Goal: Task Accomplishment & Management: Manage account settings

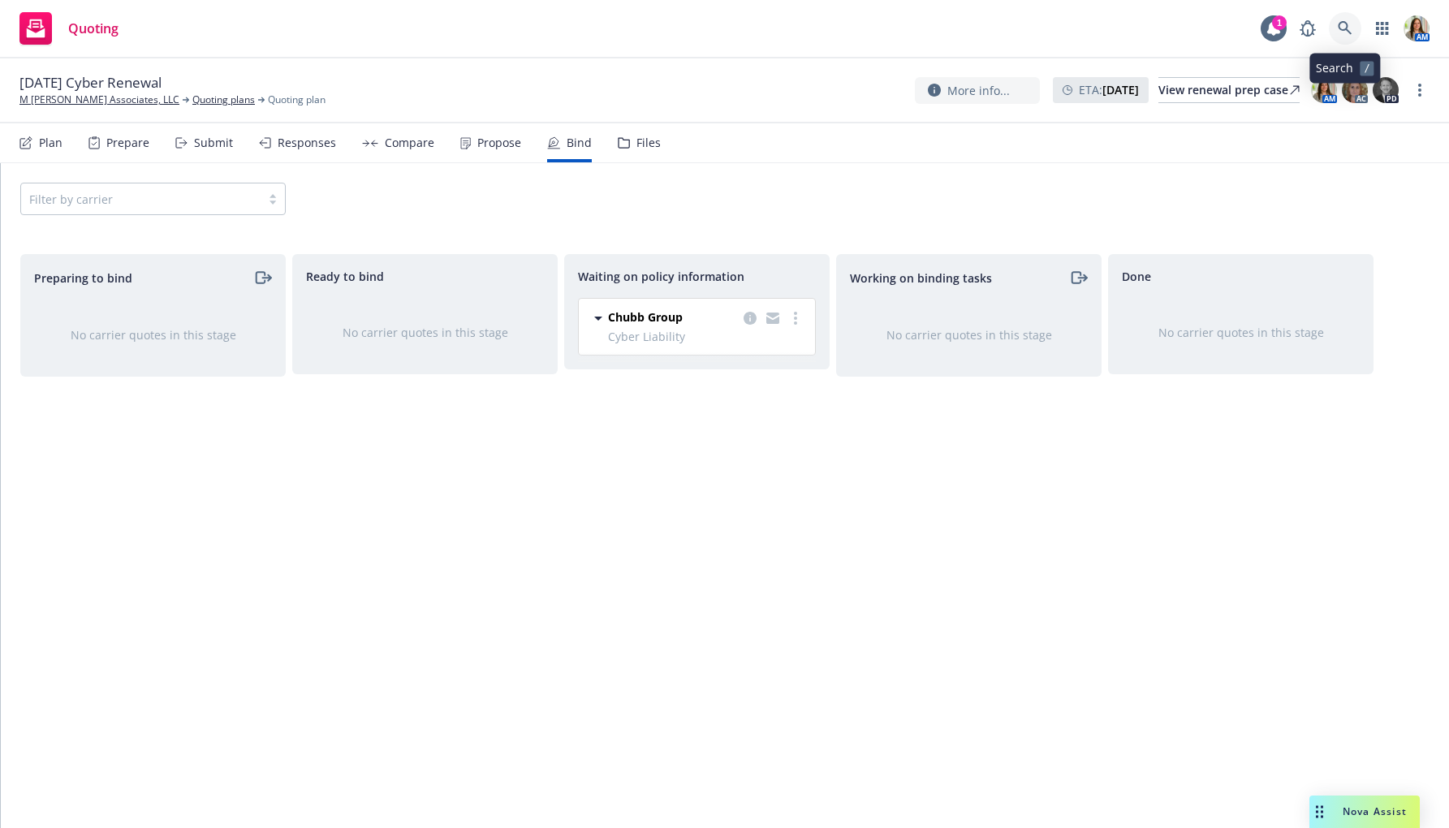
click at [1345, 19] on link at bounding box center [1345, 28] width 32 height 32
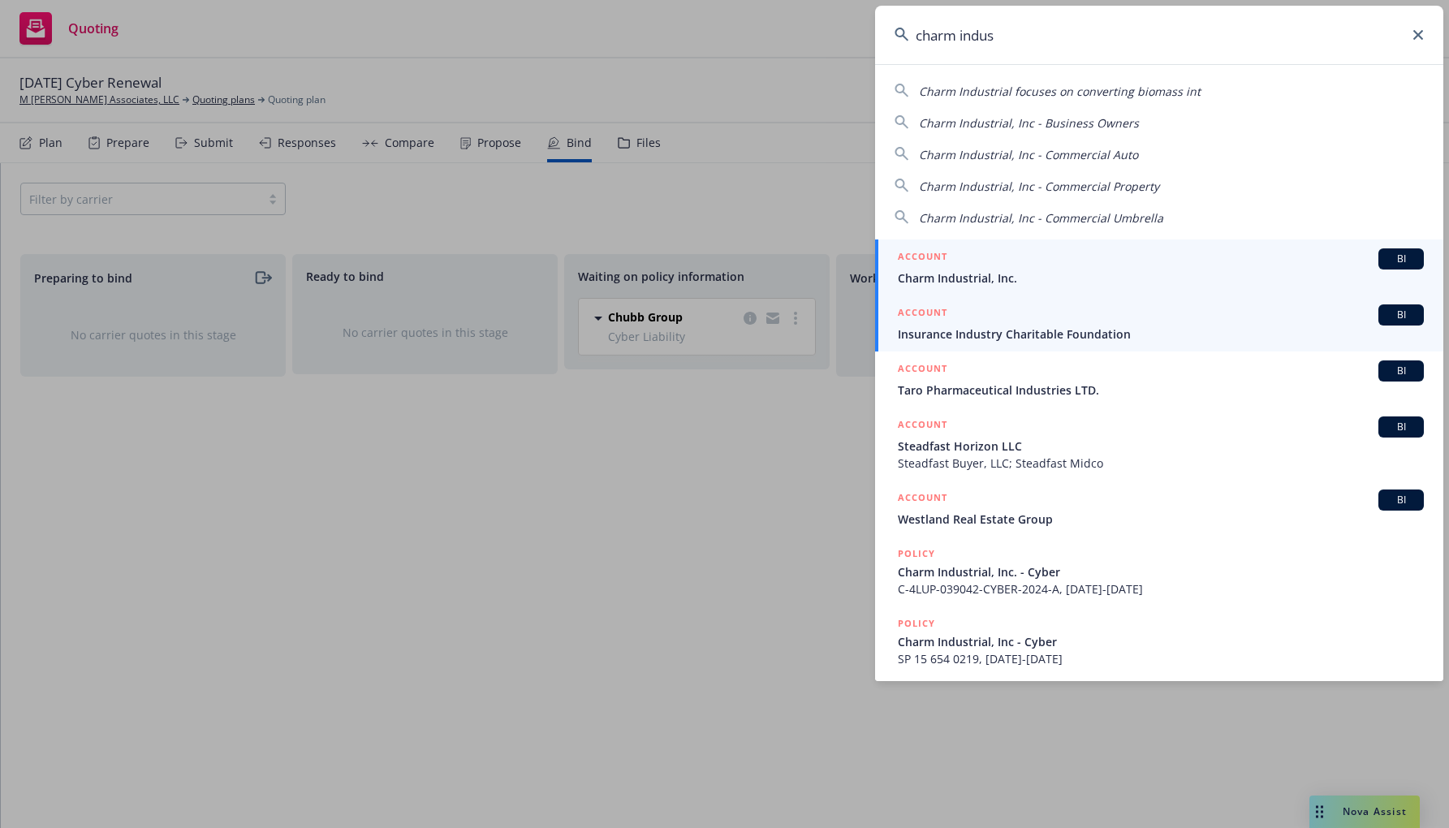
type input "charm indus"
click at [1013, 267] on div "ACCOUNT BI" at bounding box center [1161, 258] width 526 height 21
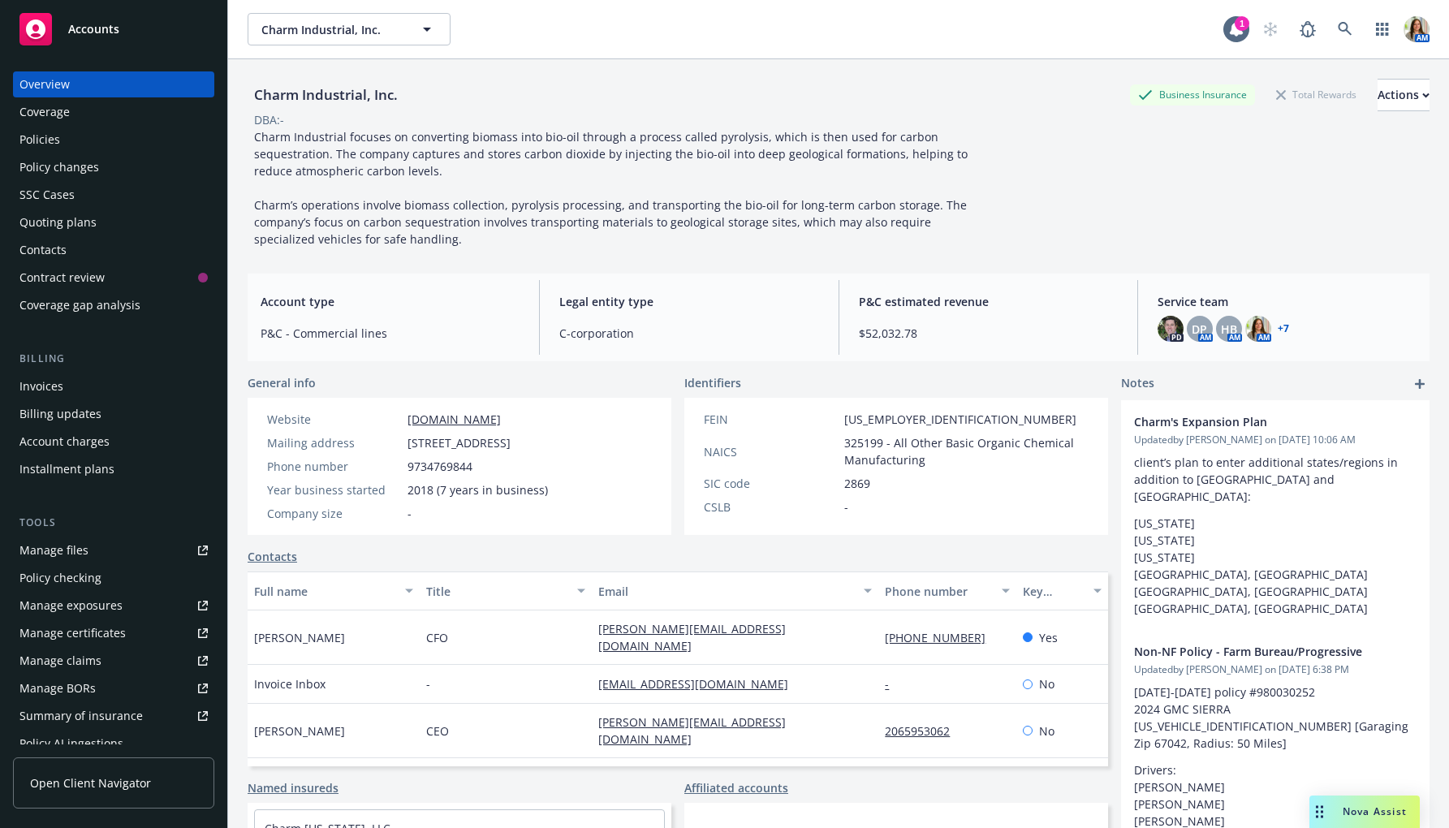
click at [100, 133] on div "Policies" at bounding box center [113, 140] width 188 height 26
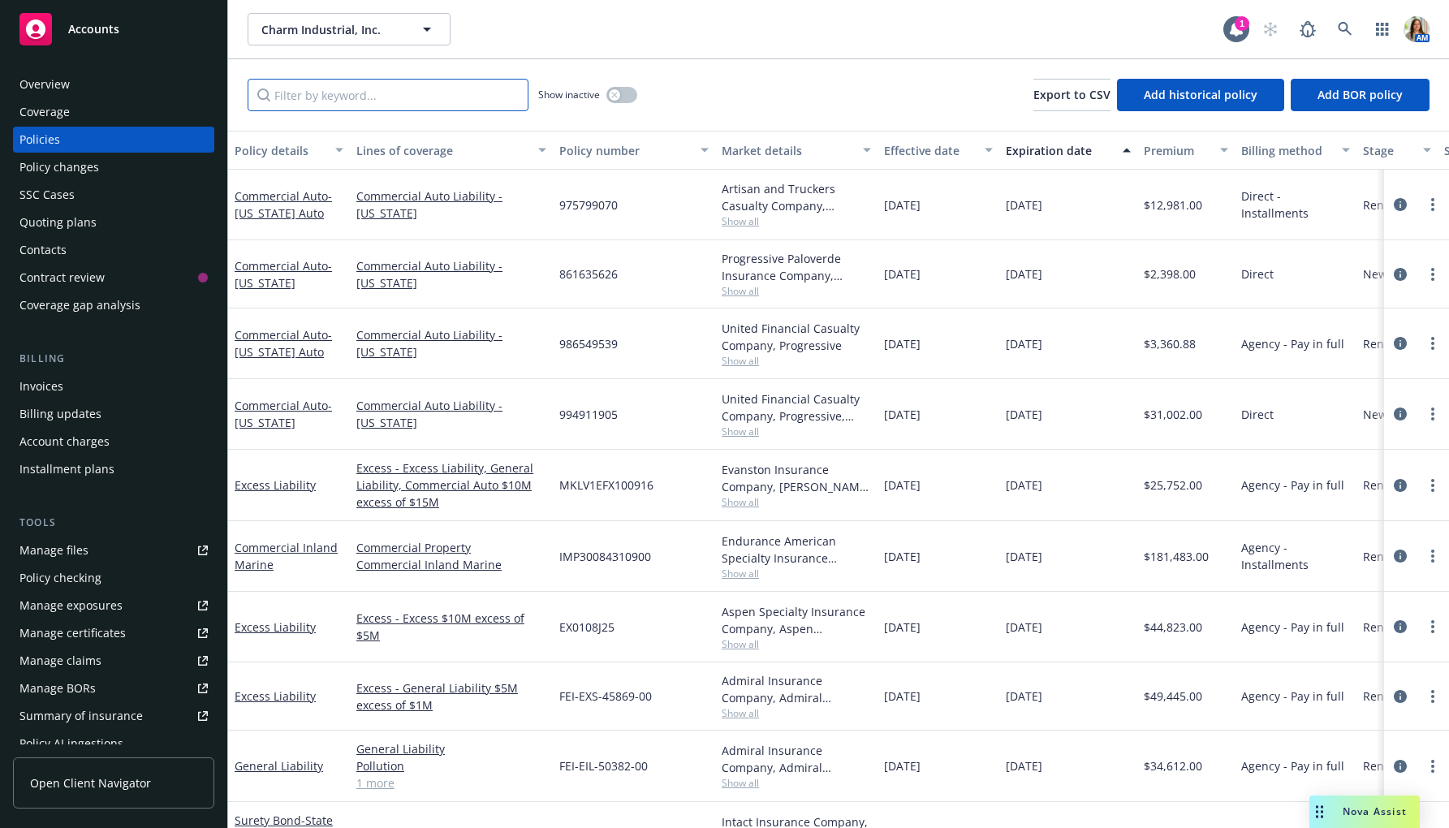
click at [443, 90] on input "Filter by keyword..." at bounding box center [388, 95] width 281 height 32
paste input "861635626"
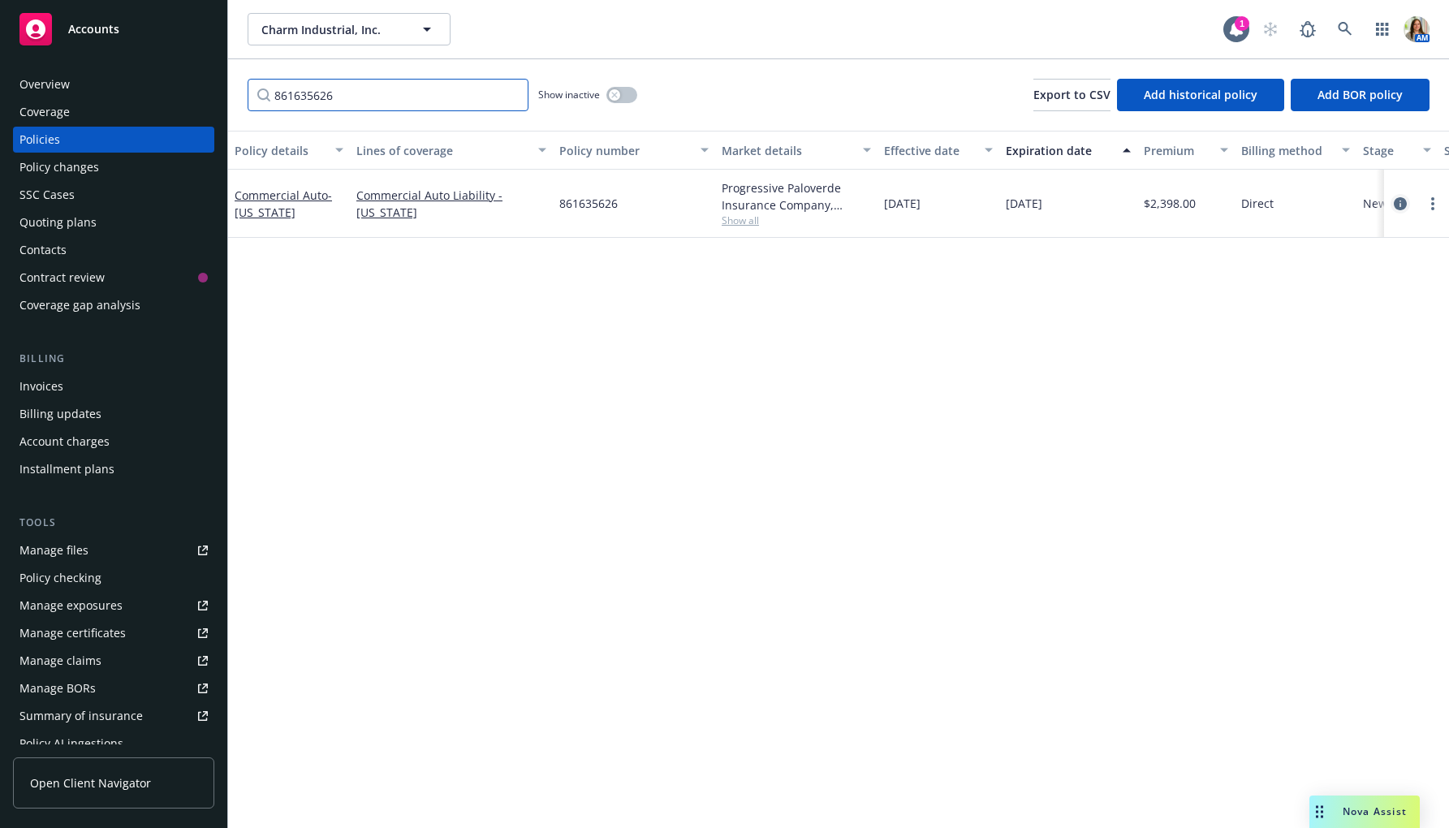
type input "861635626"
click at [1401, 198] on icon "circleInformation" at bounding box center [1400, 203] width 13 height 13
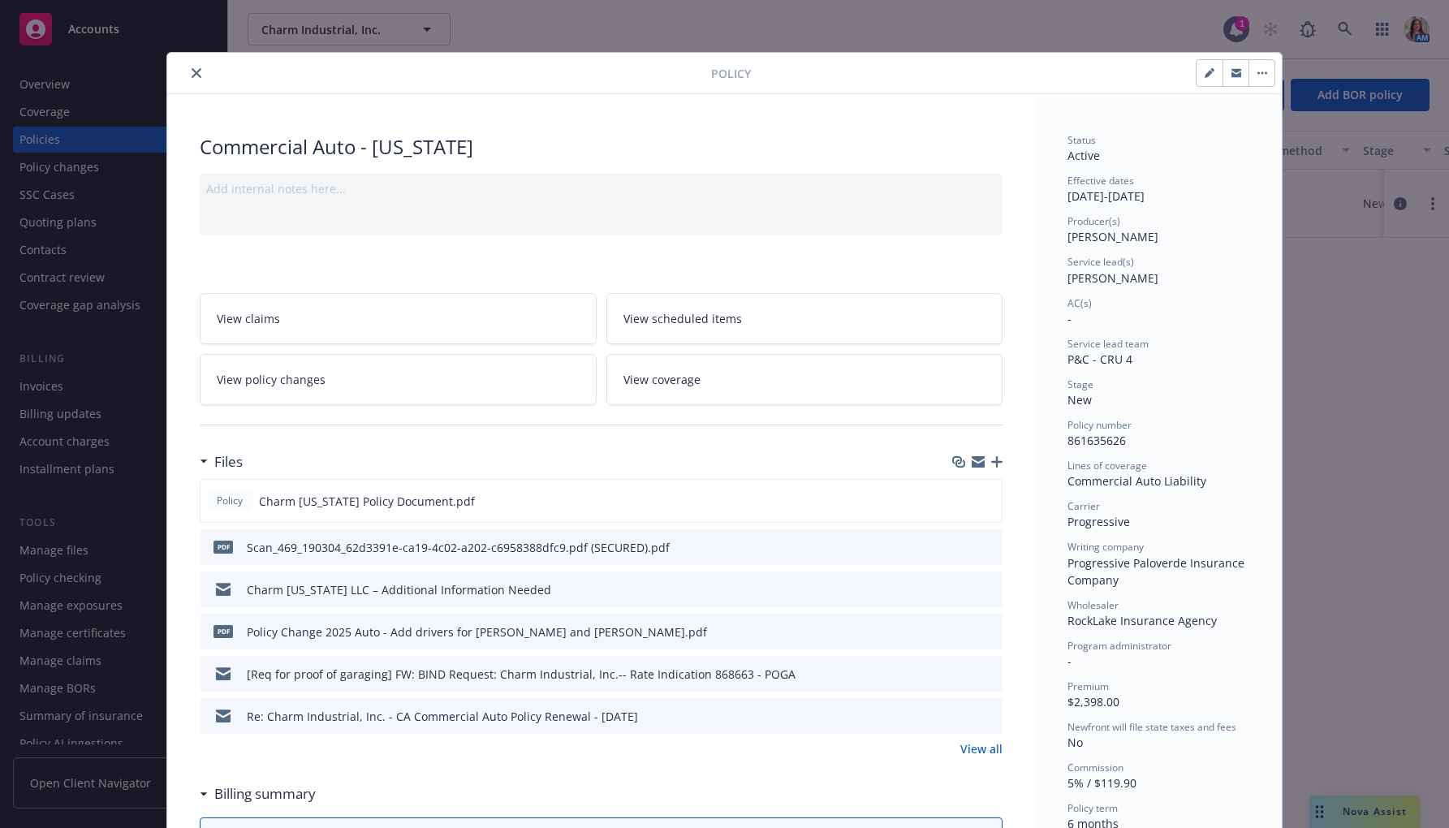
click at [995, 456] on icon "button" at bounding box center [996, 461] width 11 height 11
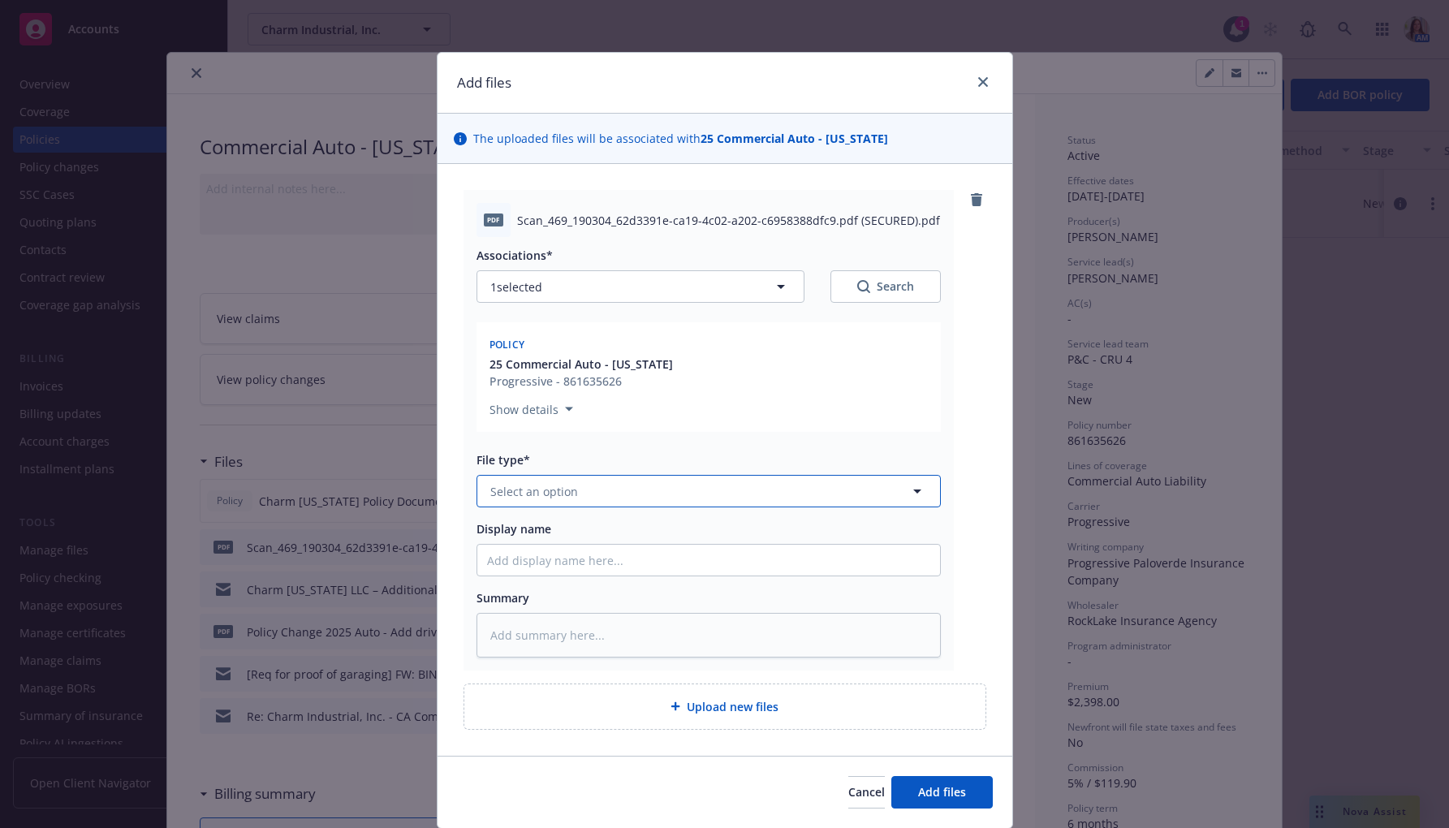
click at [603, 496] on button "Select an option" at bounding box center [709, 491] width 464 height 32
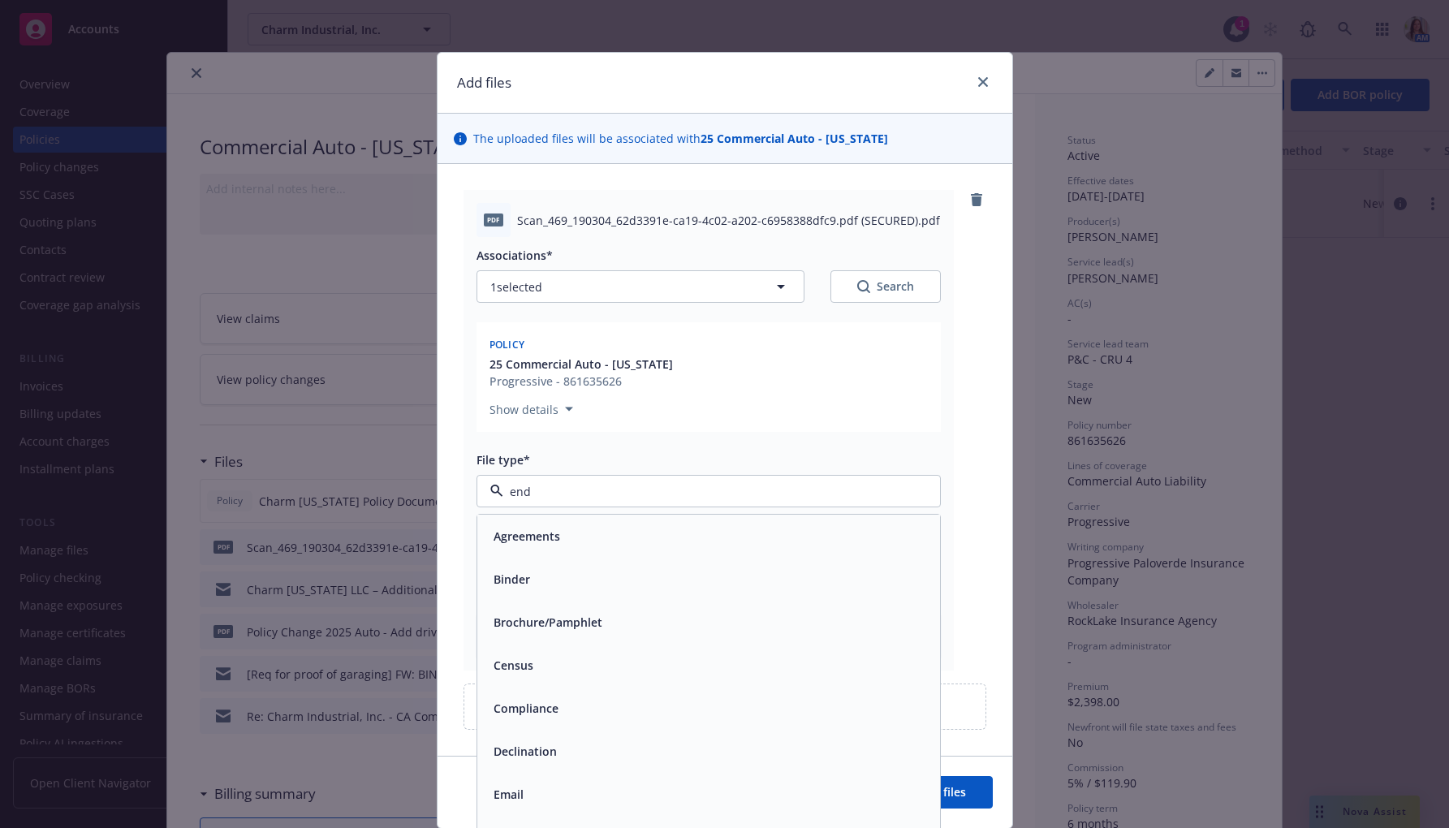
type input "endo"
click at [613, 533] on div "Endorsement" at bounding box center [708, 537] width 443 height 24
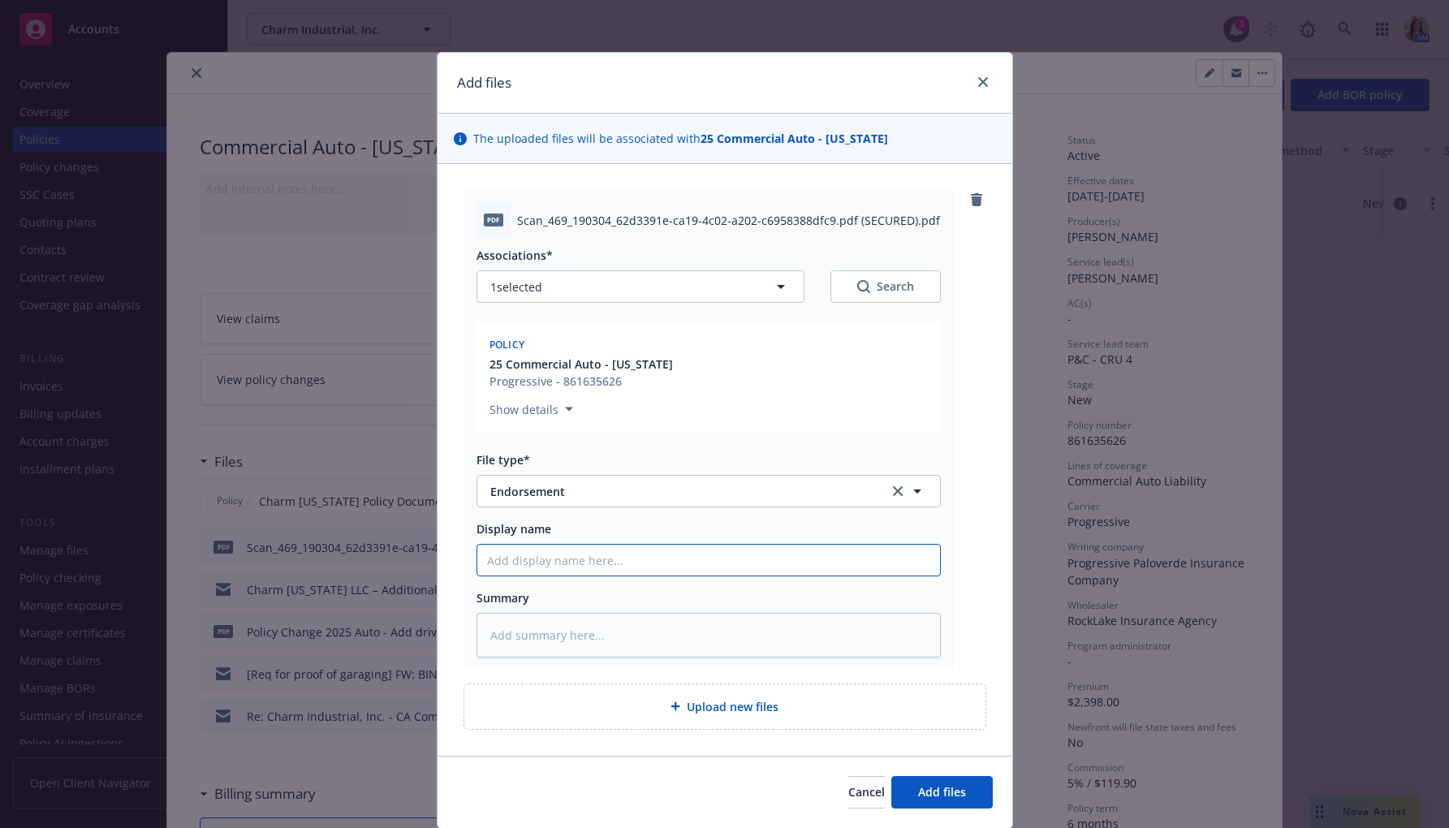
click at [563, 561] on input "Display name" at bounding box center [708, 560] width 463 height 31
type textarea "x"
type input "P"
type textarea "x"
type input "Pro"
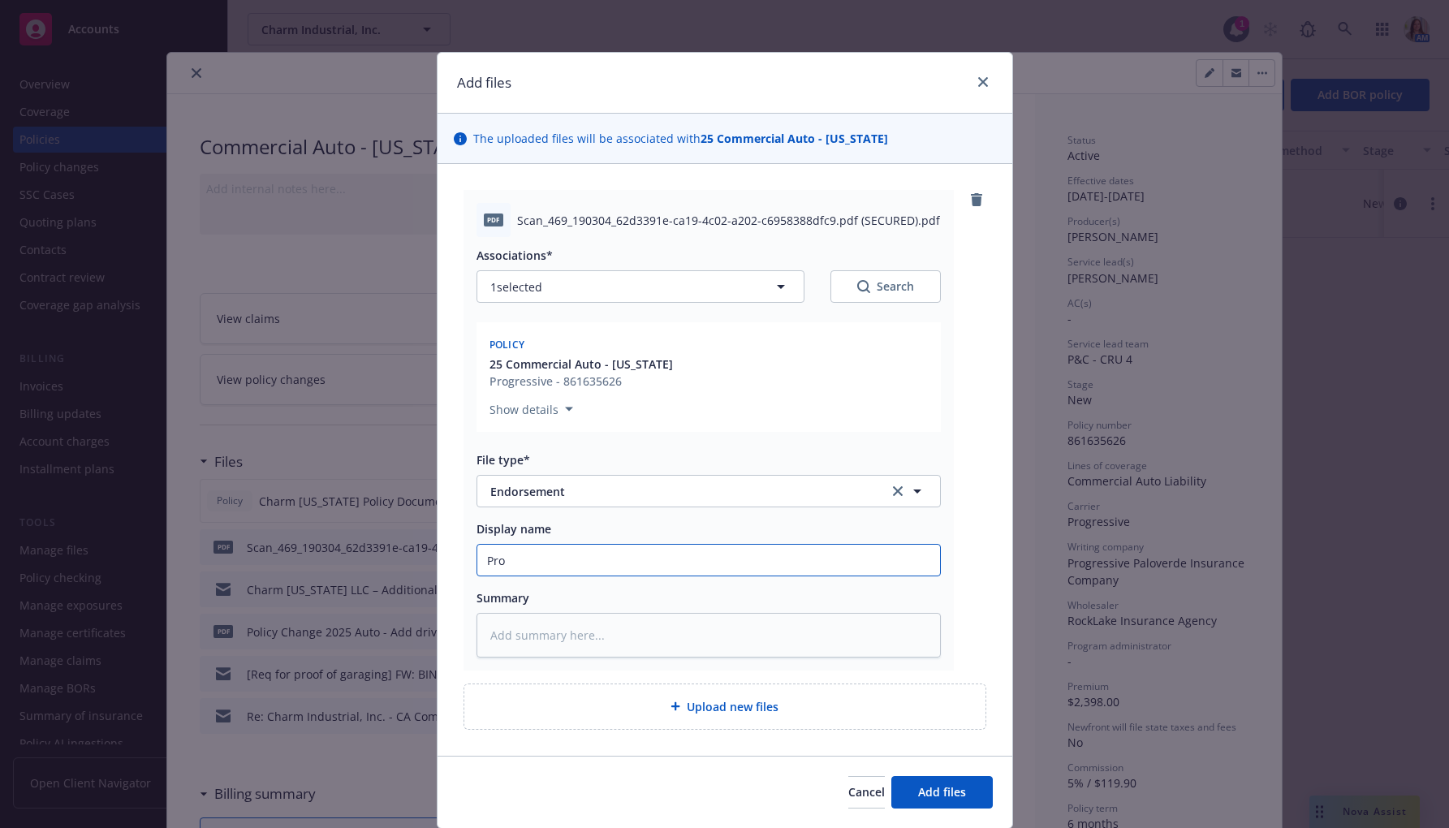
type textarea "x"
type input "Prog"
type textarea "x"
type input "Progr"
type textarea "x"
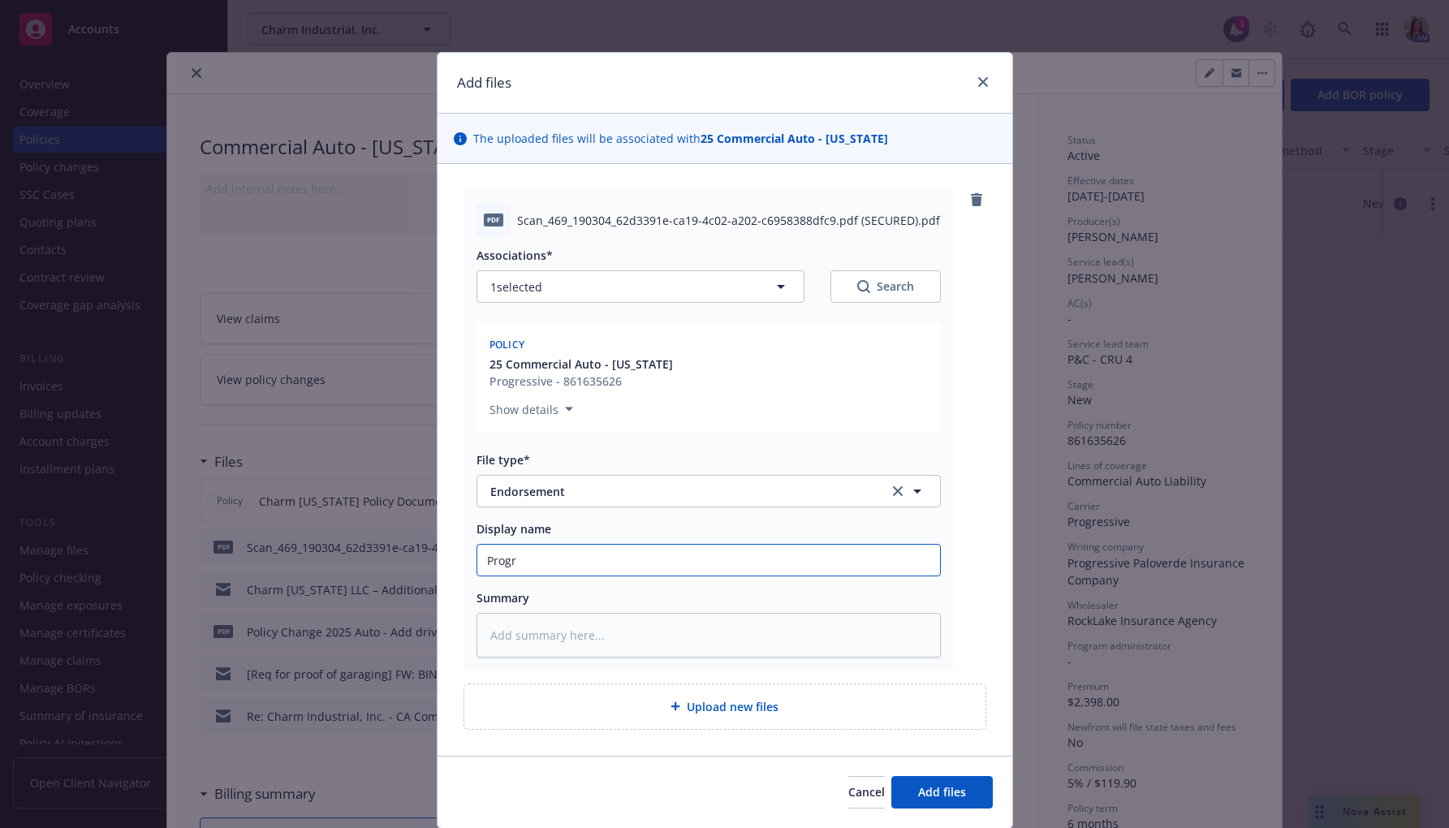
type input "Progre"
type textarea "x"
type input "Progres"
type textarea "x"
type input "Progress"
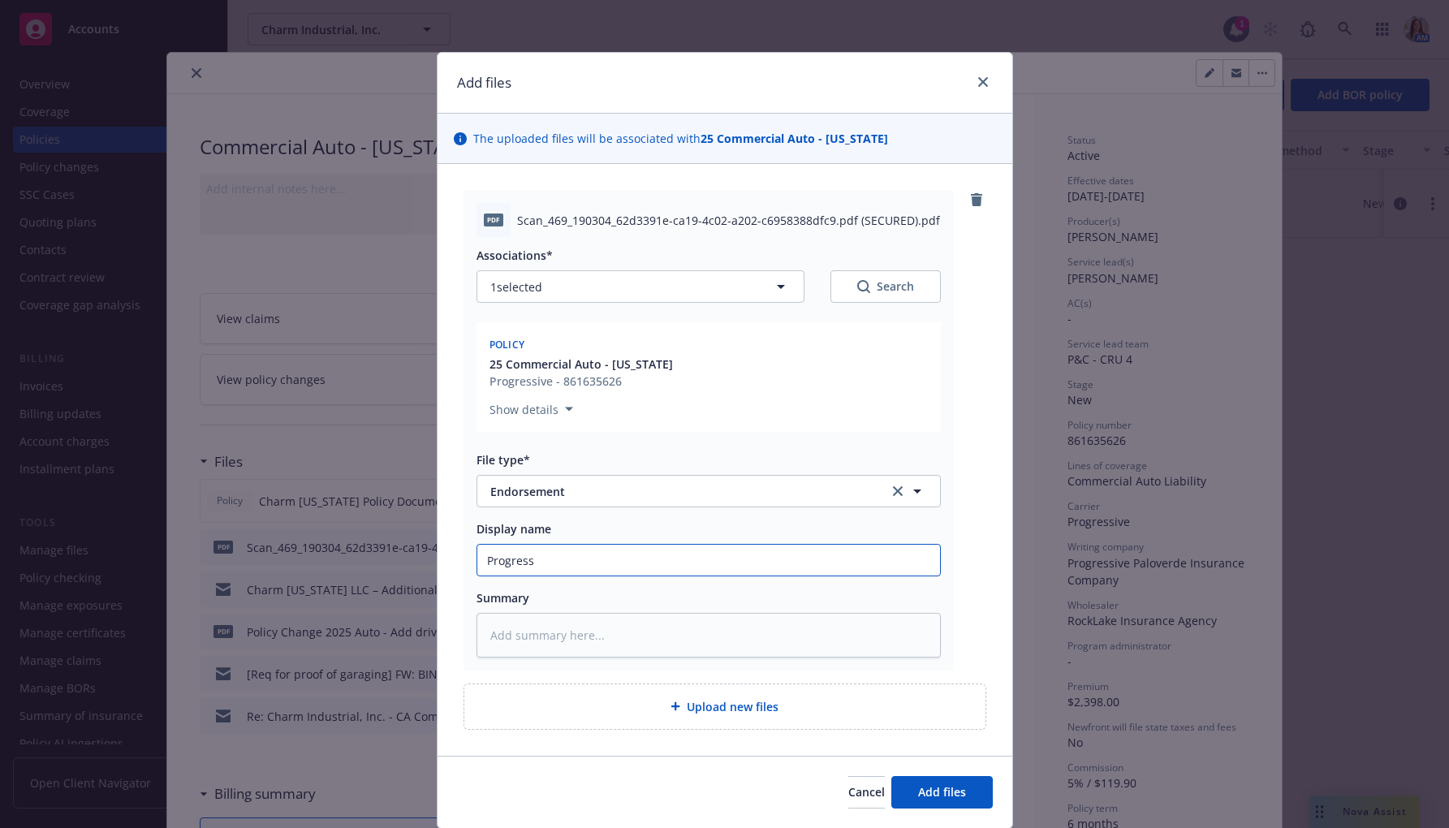
type textarea "x"
type input "Progressi"
type textarea "x"
type input "Progressiv"
type textarea "x"
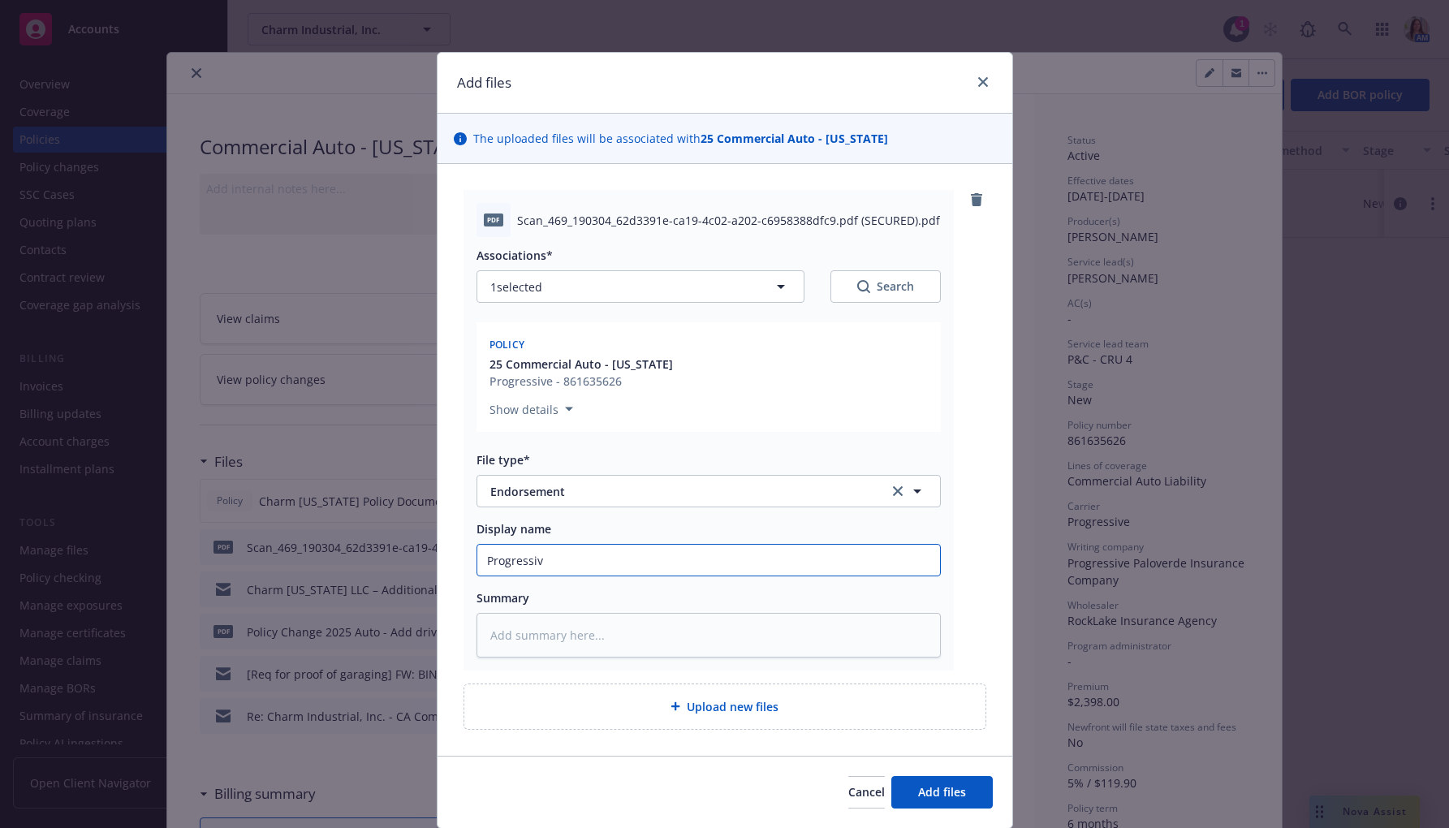
type input "Progressive"
type textarea "x"
type input "Progressive"
type textarea "x"
type input "Progressive c"
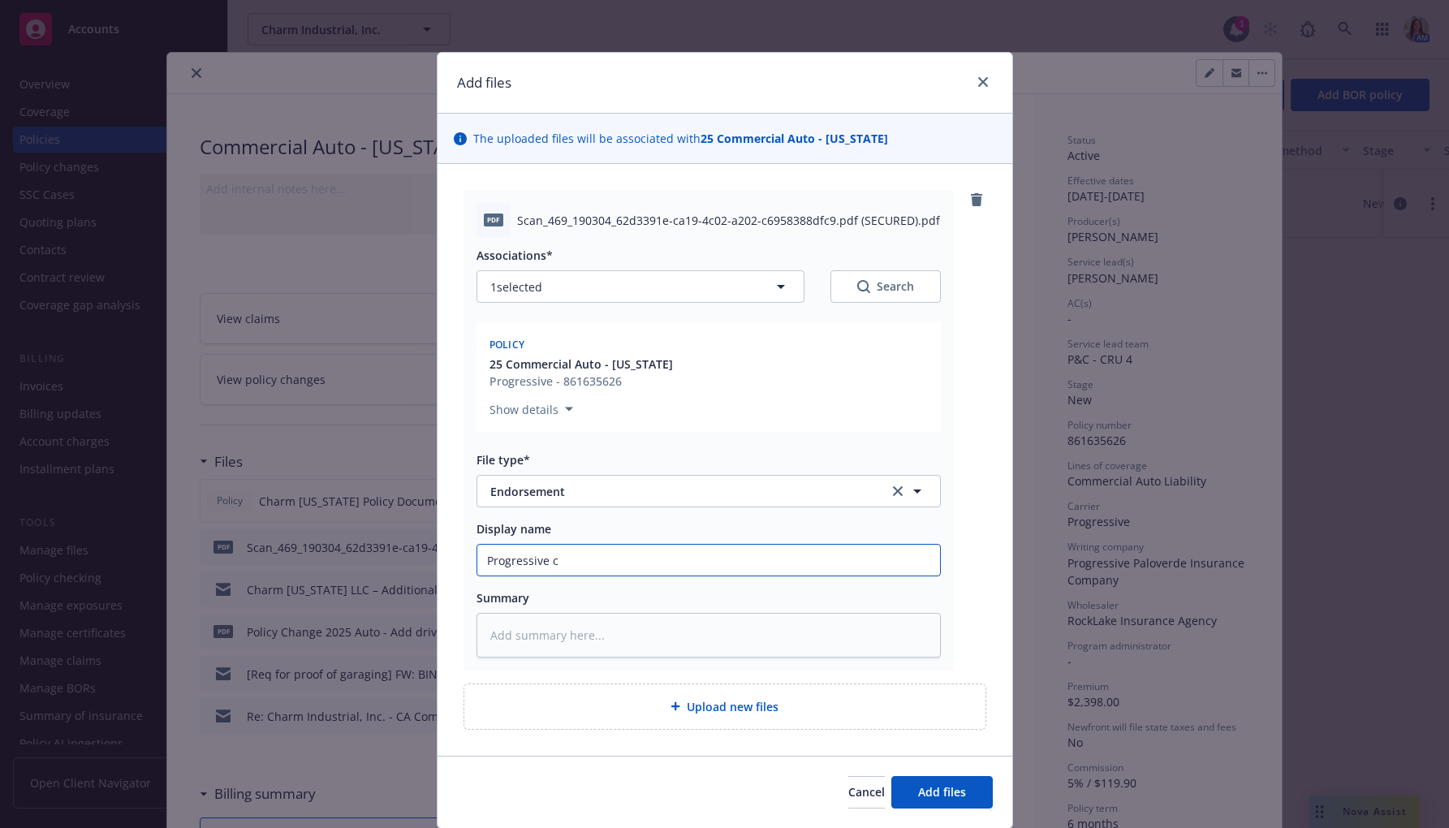
type textarea "x"
type input "Progressive co"
type textarea "x"
type input "Progressive cop"
type textarea "x"
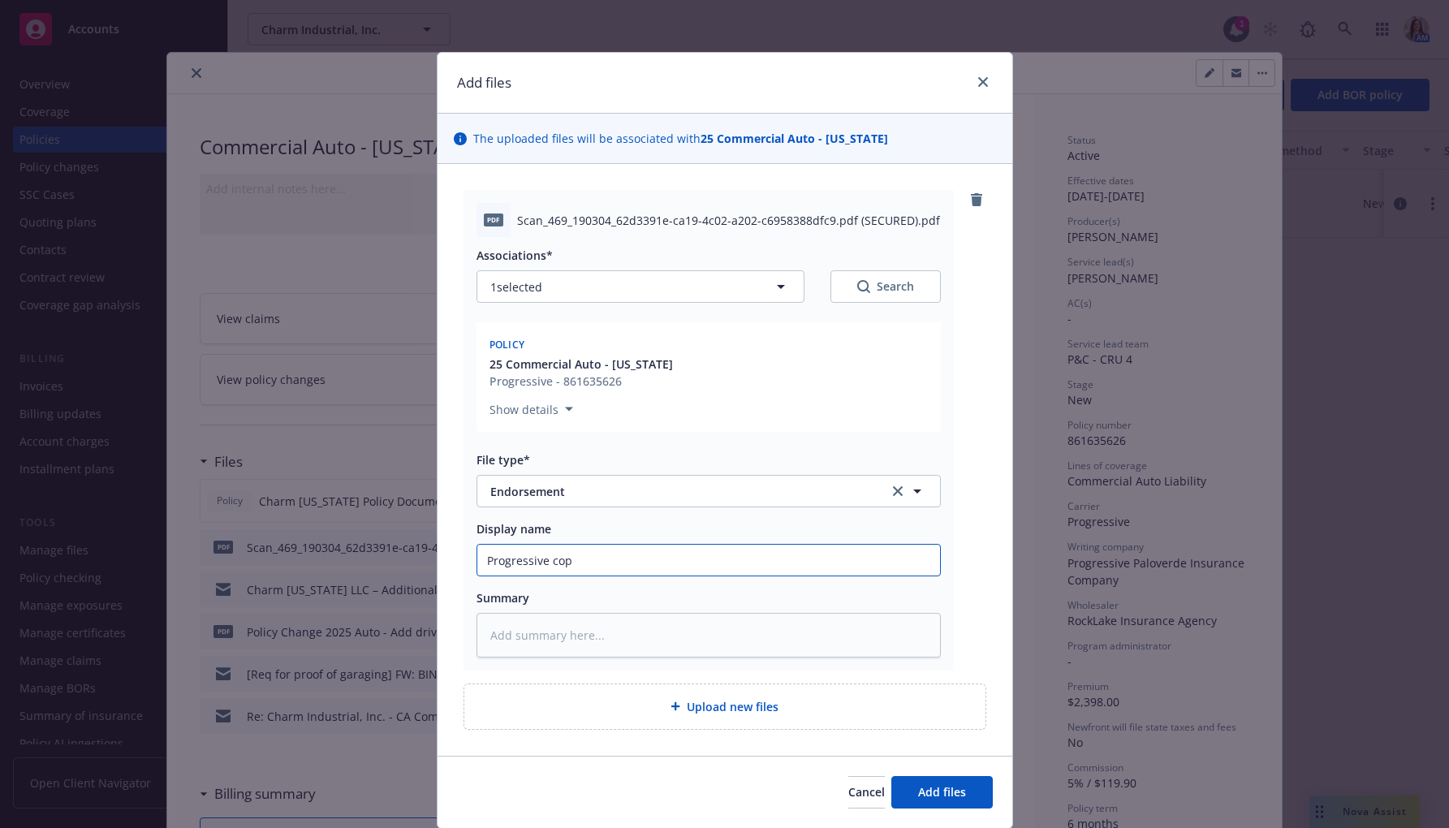
type input "Progressive copy"
type textarea "x"
type input "Progressive copy"
type textarea "x"
type input "Progressive copy o"
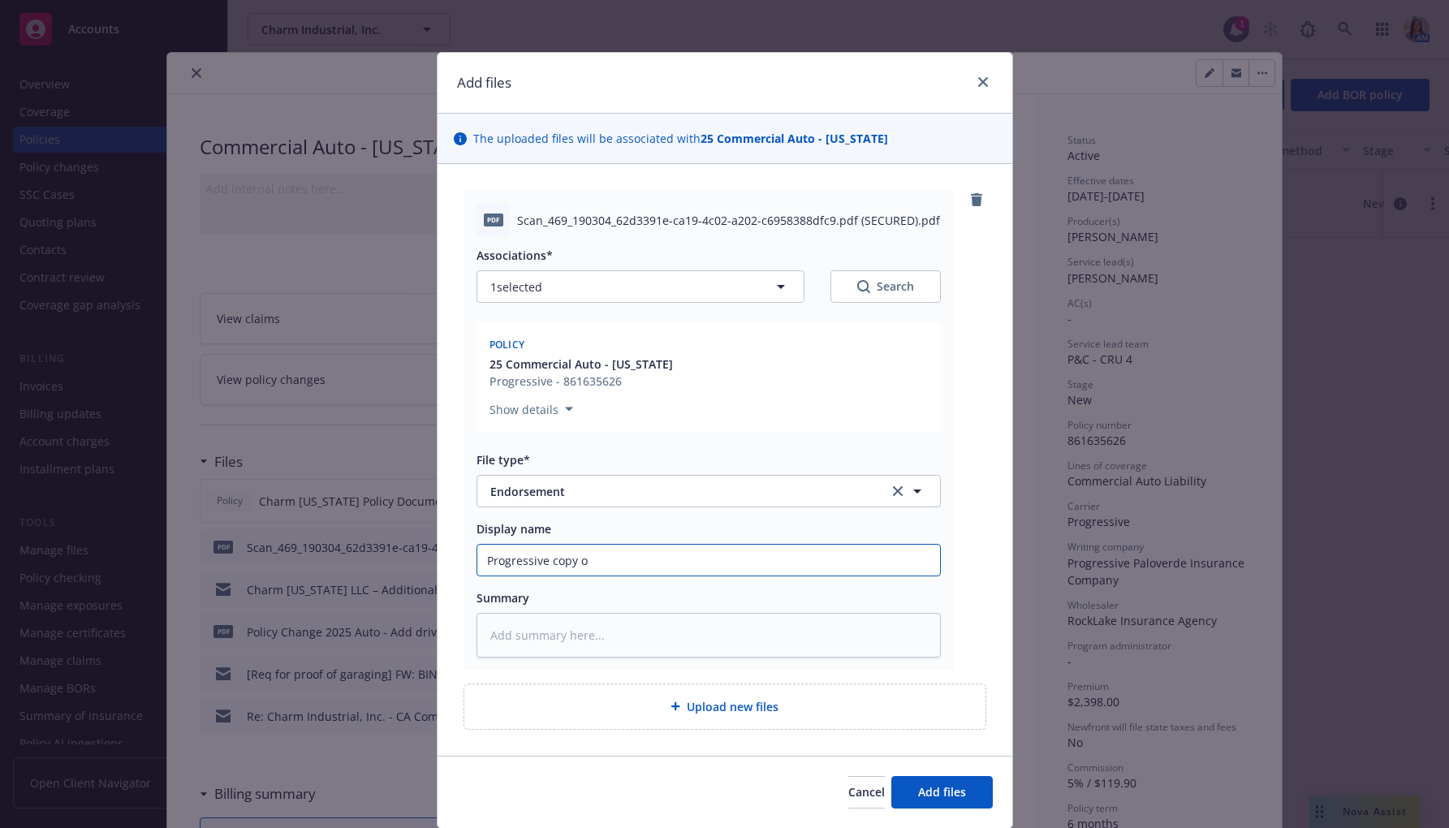
type textarea "x"
type input "Progressive copy of"
type textarea "x"
type input "Progressive copy of"
type textarea "x"
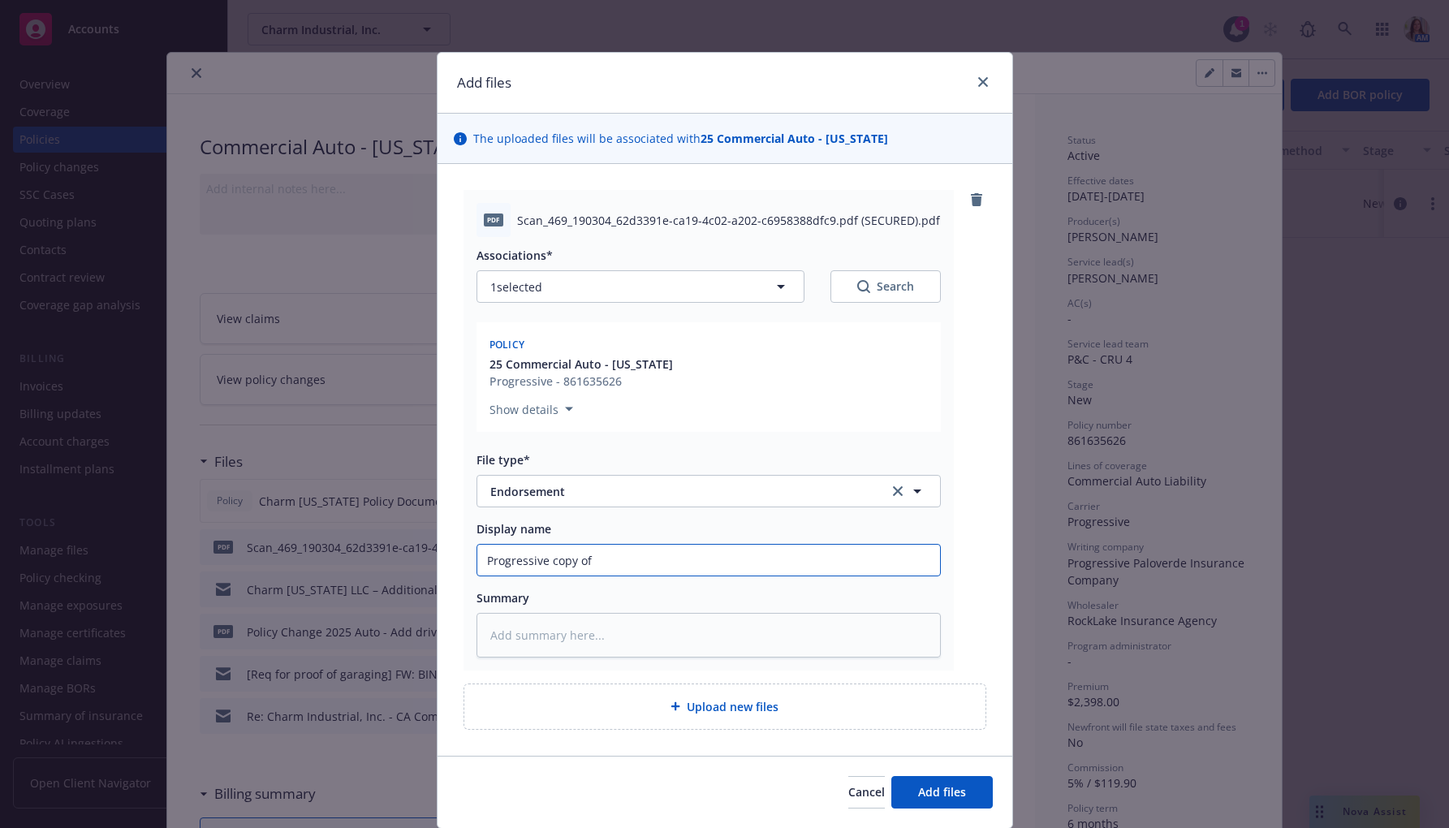
type input "Progressive copy of R"
type textarea "x"
type input "Progressive copy of Re"
type textarea "x"
type input "Progressive copy of Ren"
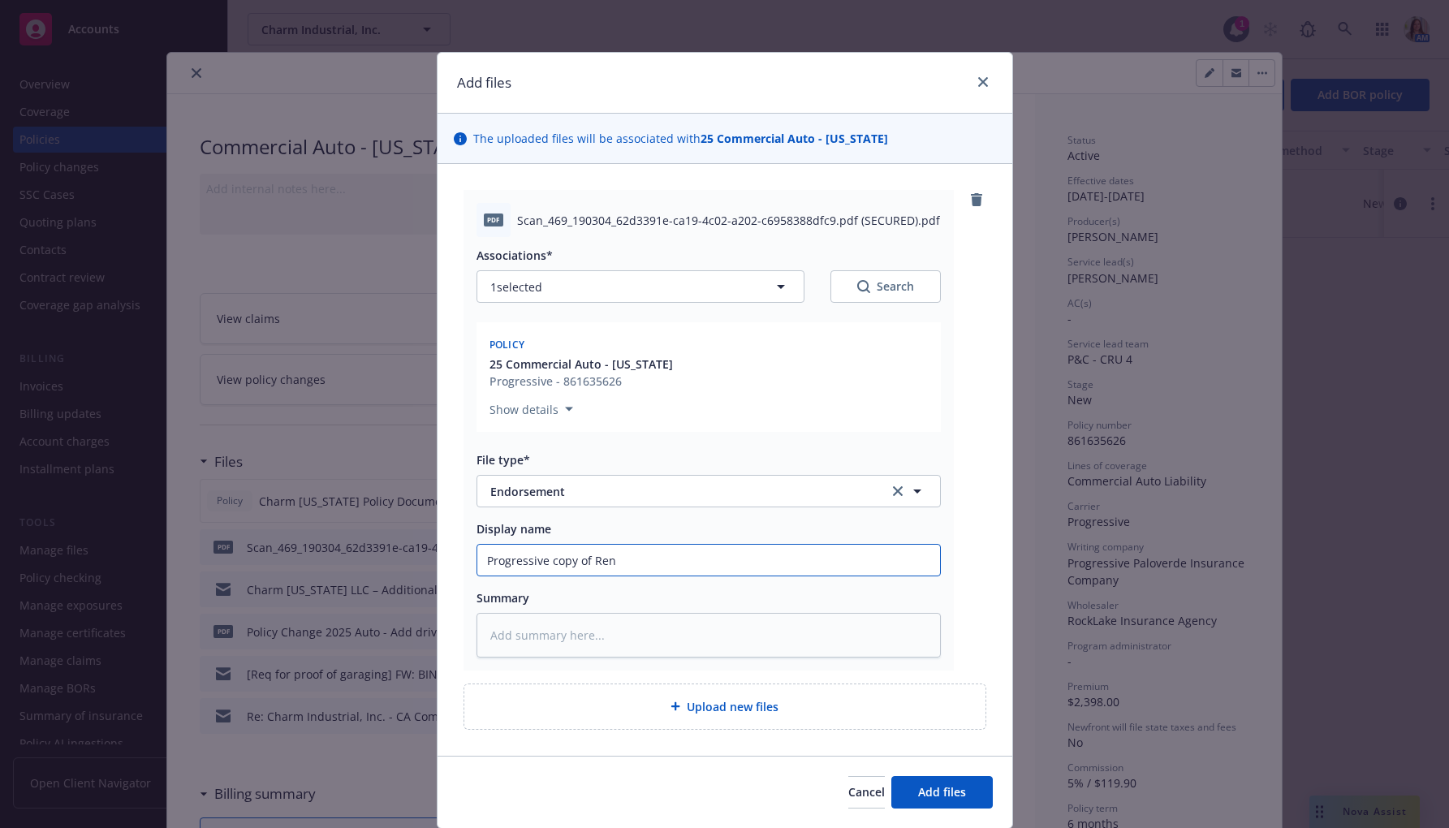
type textarea "x"
type input "Progressive copy of Rent"
type textarea "x"
type input "Progressive copy of Renta"
type textarea "x"
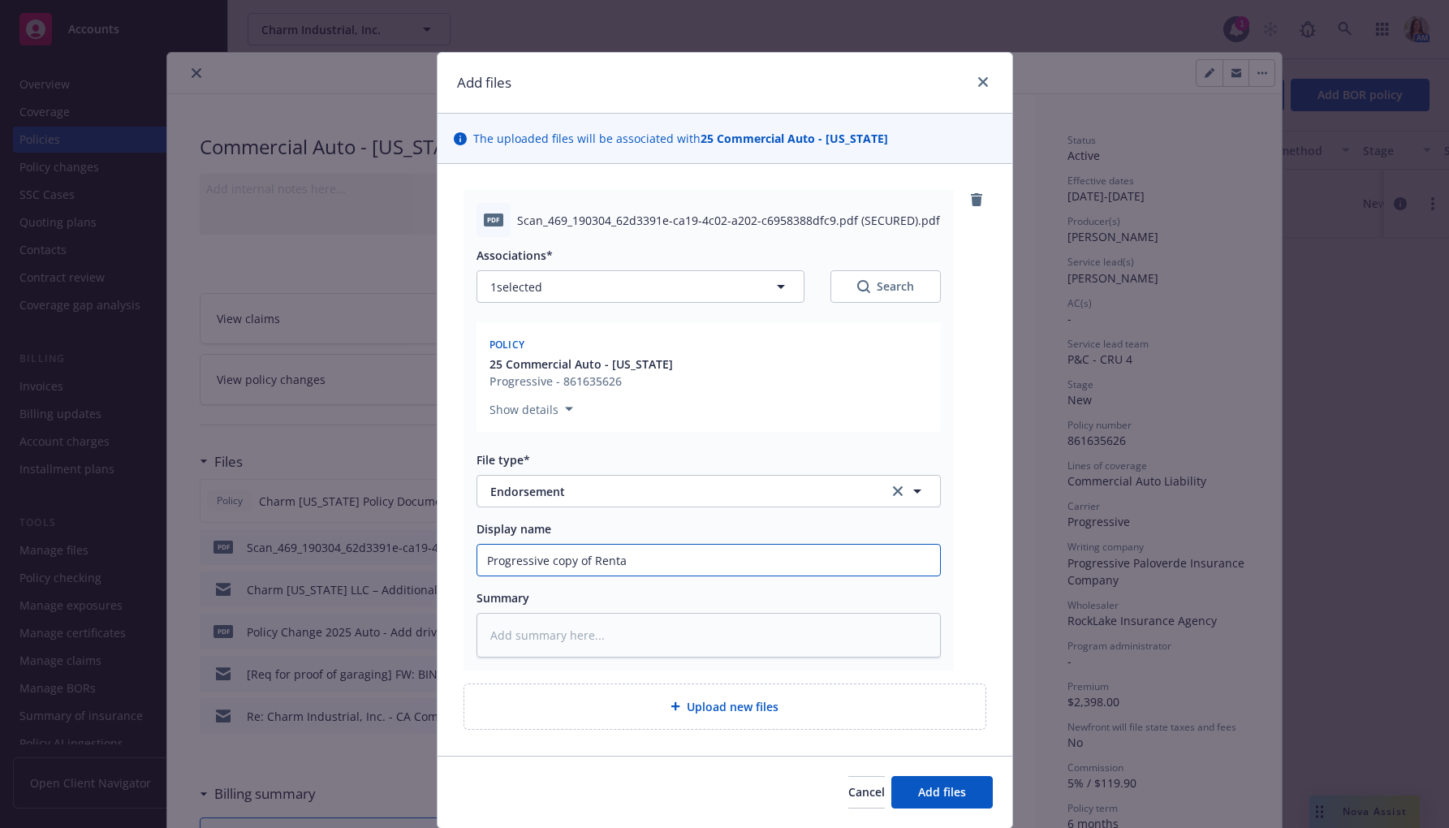
type input "Progressive copy of Rental"
type textarea "x"
type input "Progressive copy of Rental"
type textarea "x"
type input "Progressive copy of Rental R"
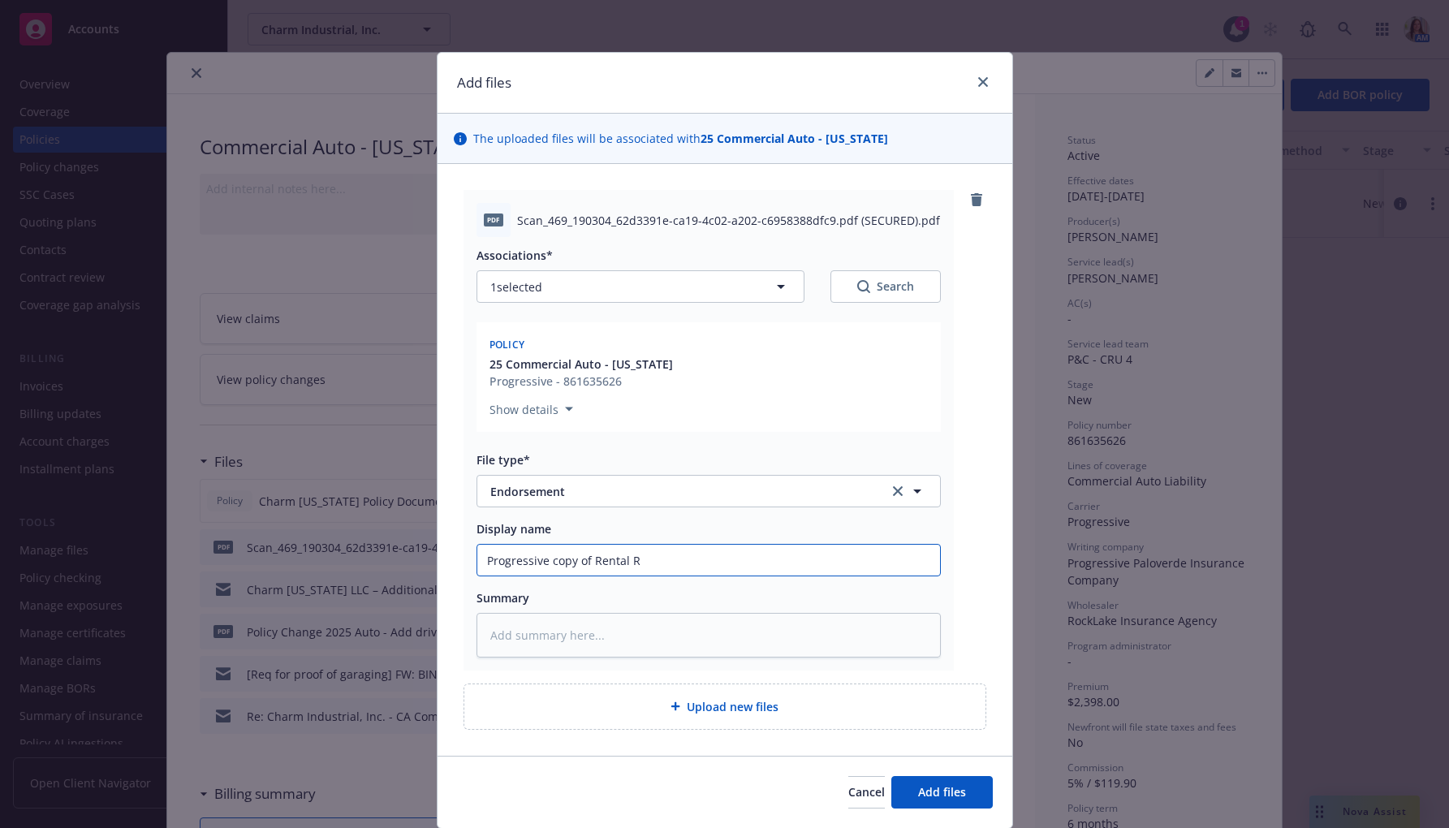
type textarea "x"
type input "Progressive copy of Rental Re"
type textarea "x"
type input "Progressive copy of Rental Rei"
type textarea "x"
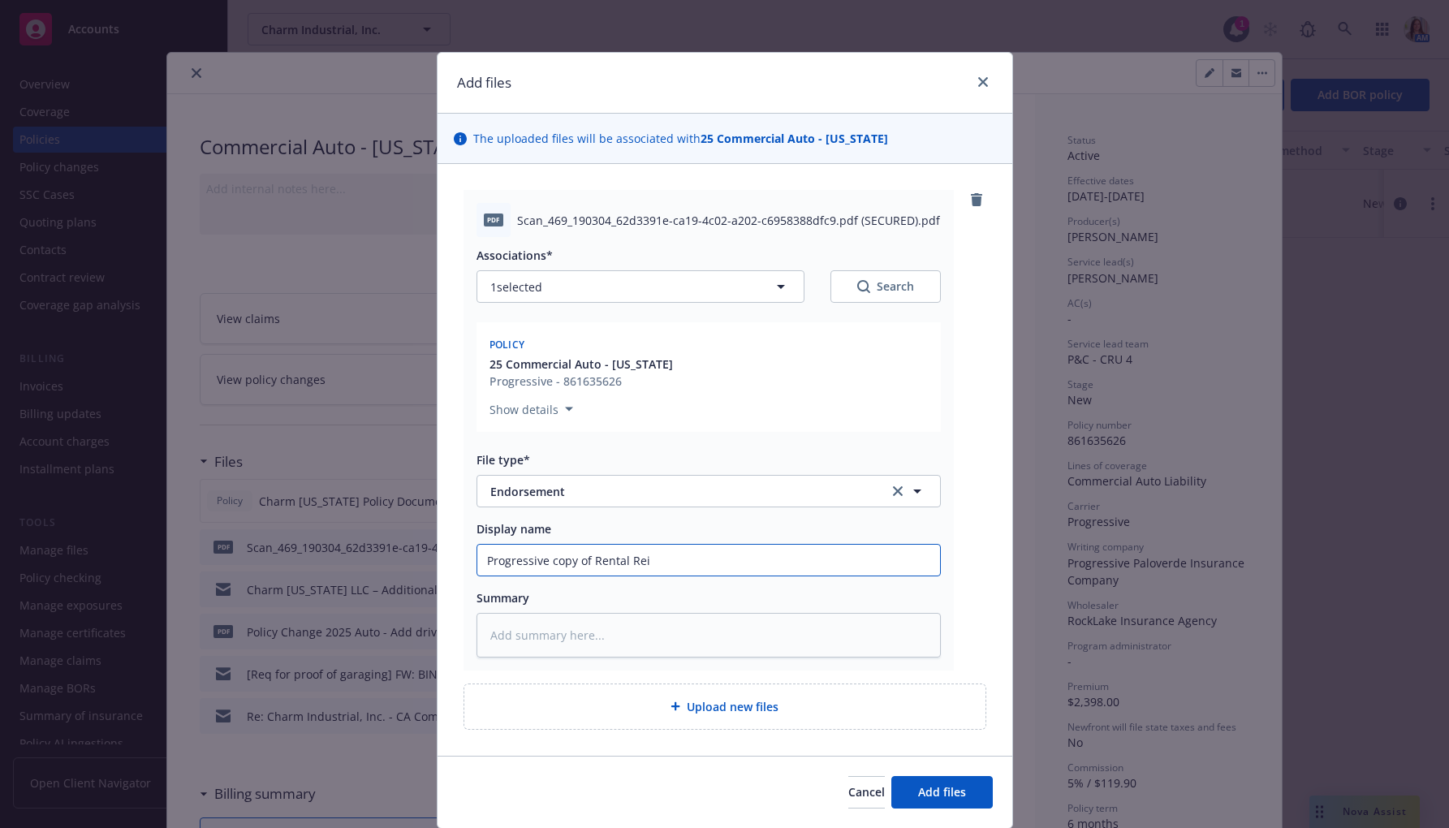
type input "Progressive copy of Rental [PERSON_NAME]"
type textarea "x"
type input "Progressive copy of Rental Reimb"
type textarea "x"
type input "Progressive copy of Rental Reimbu"
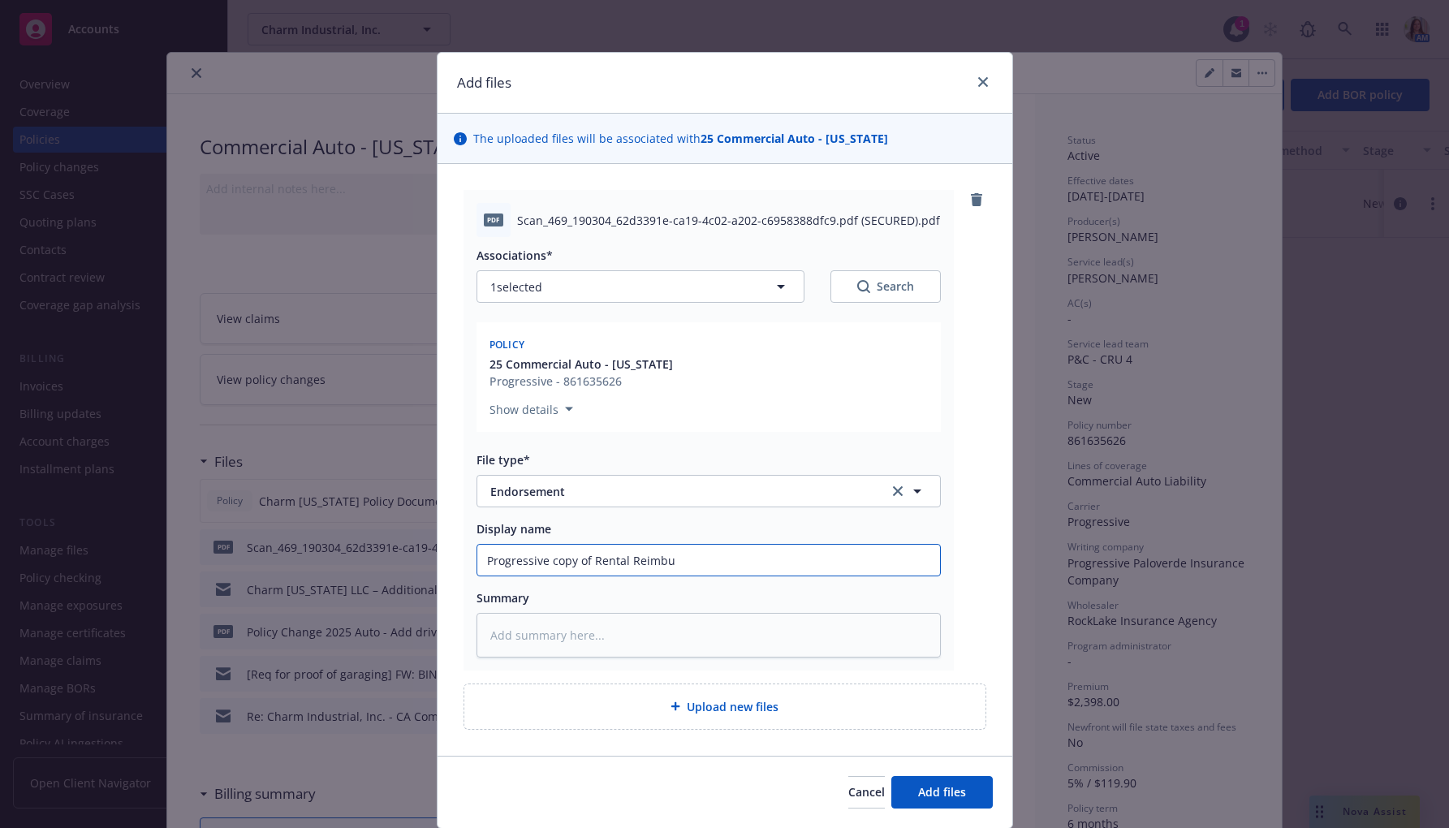
type textarea "x"
type input "Progressive copy of Rental Reimbur"
type textarea "x"
type input "Progressive copy of Rental Reimburs"
type textarea "x"
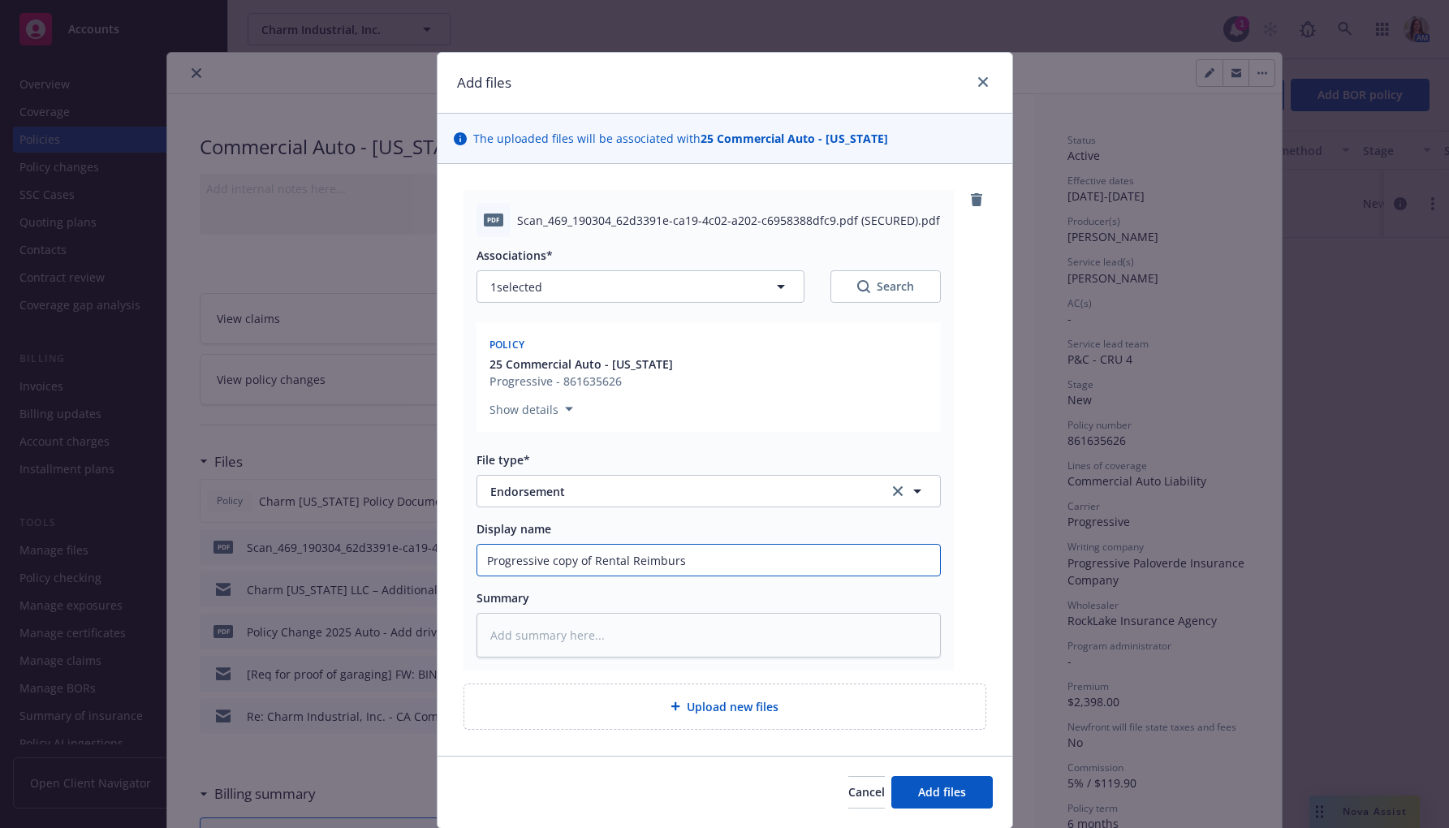
type input "Progressive copy of Rental Reimburse"
type textarea "x"
type input "Progressive copy of Rental Reimbursem"
type textarea "x"
type input "Progressive copy of Rental Reimburseme"
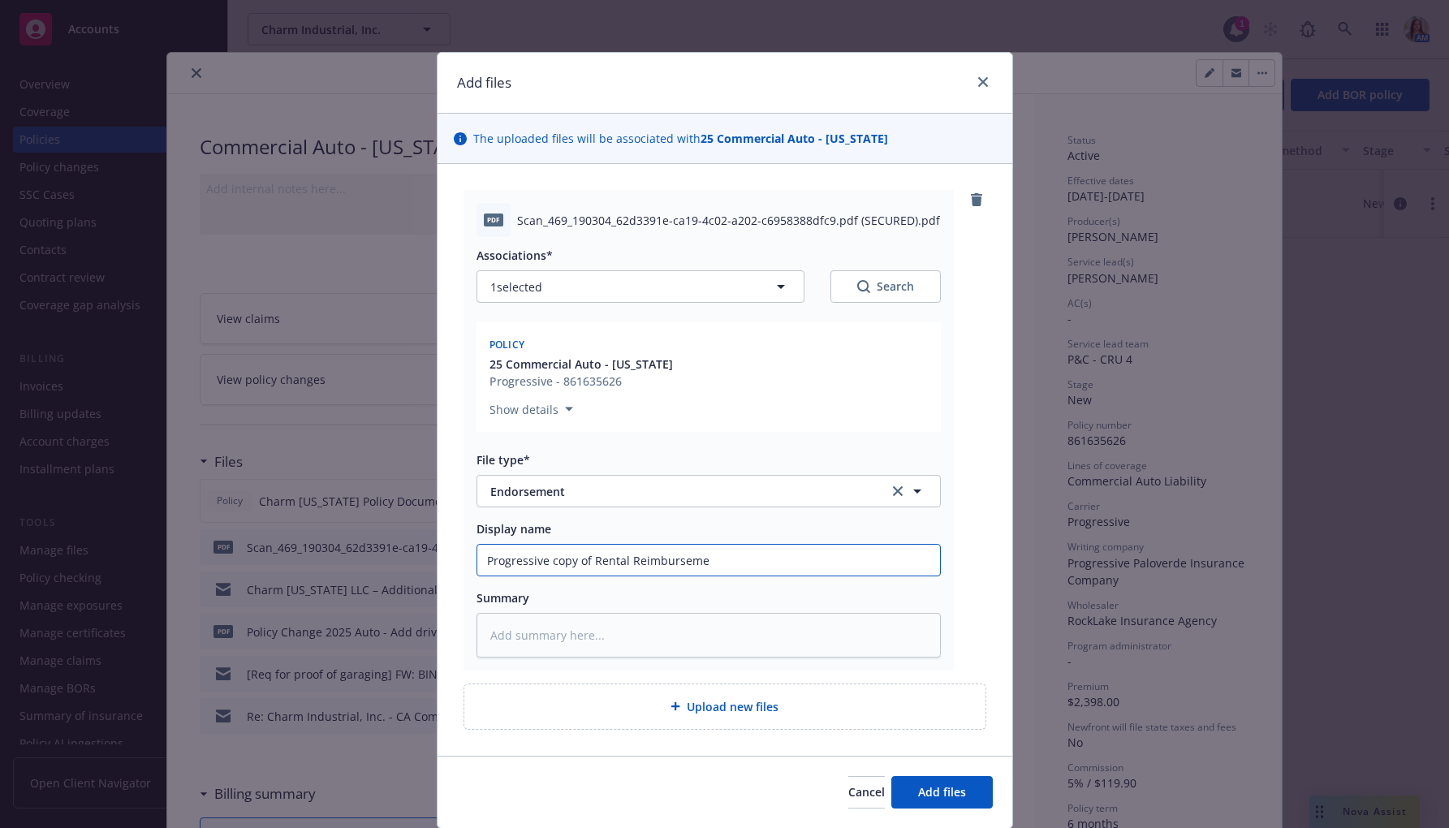
type textarea "x"
type input "Progressive copy of Rental Reimbursemen"
type textarea "x"
type input "Progressive copy of Rental Reimbursement"
type textarea "x"
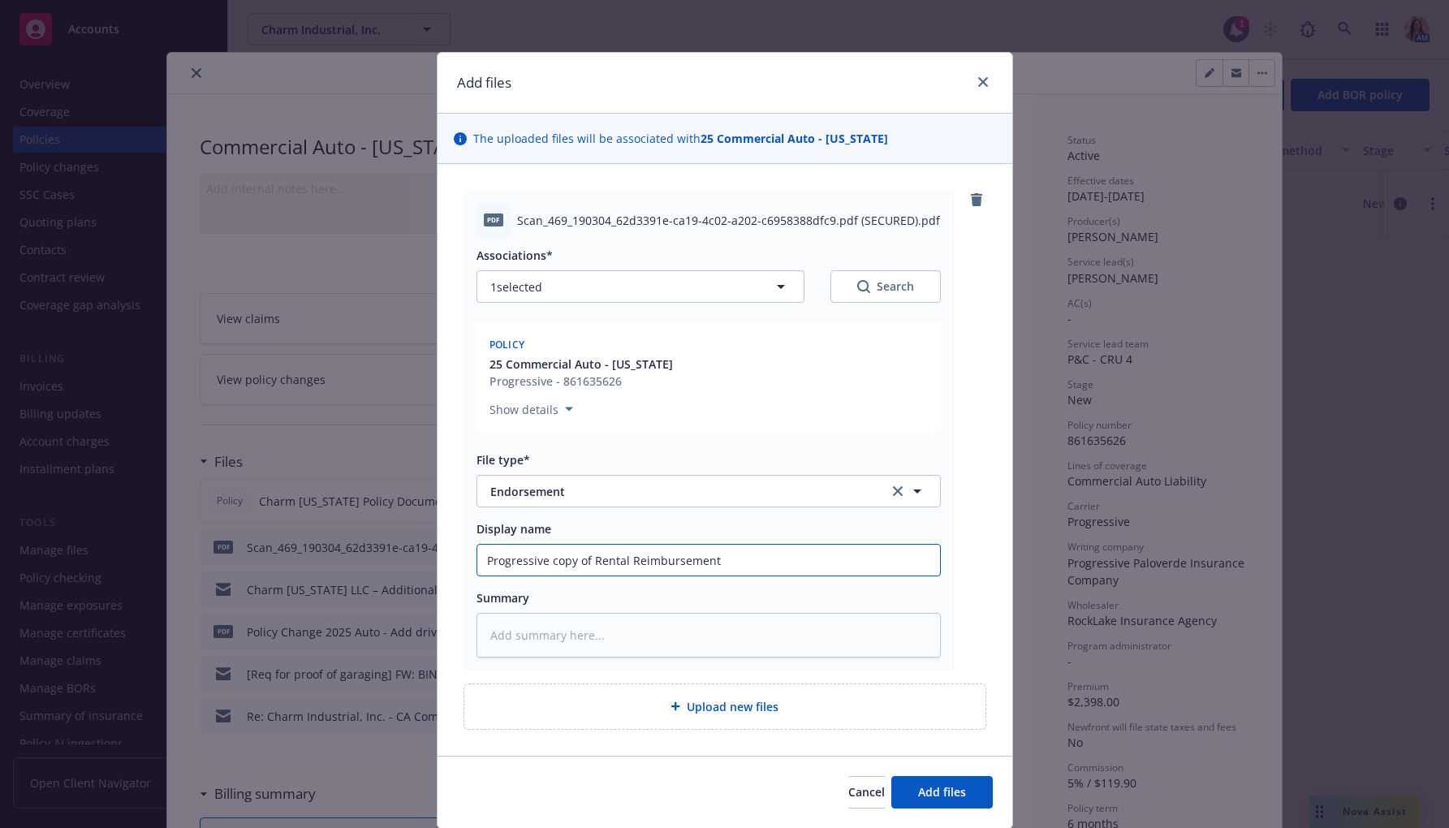
type input "Progressive copy of Rental ReimbursementE"
type textarea "x"
type input "Progressive copy of Rental ReimbursementEn"
type textarea "x"
type input "Progressive copy of Rental ReimbursementEnd"
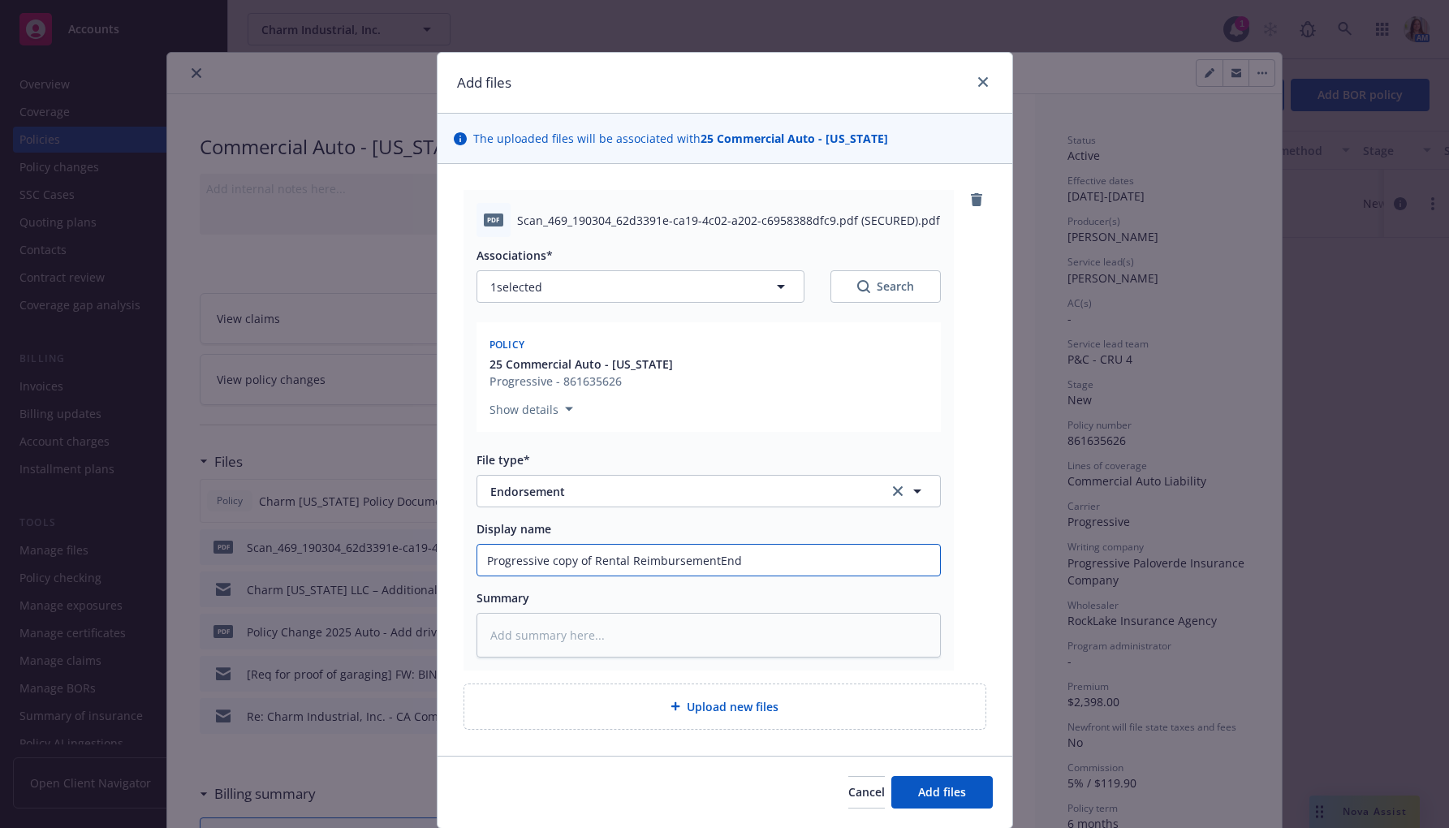
type textarea "x"
type input "Progressive copy of Rental ReimbursementEndo"
type textarea "x"
type input "Progressive copy of Rental ReimbursementEndor"
type textarea "x"
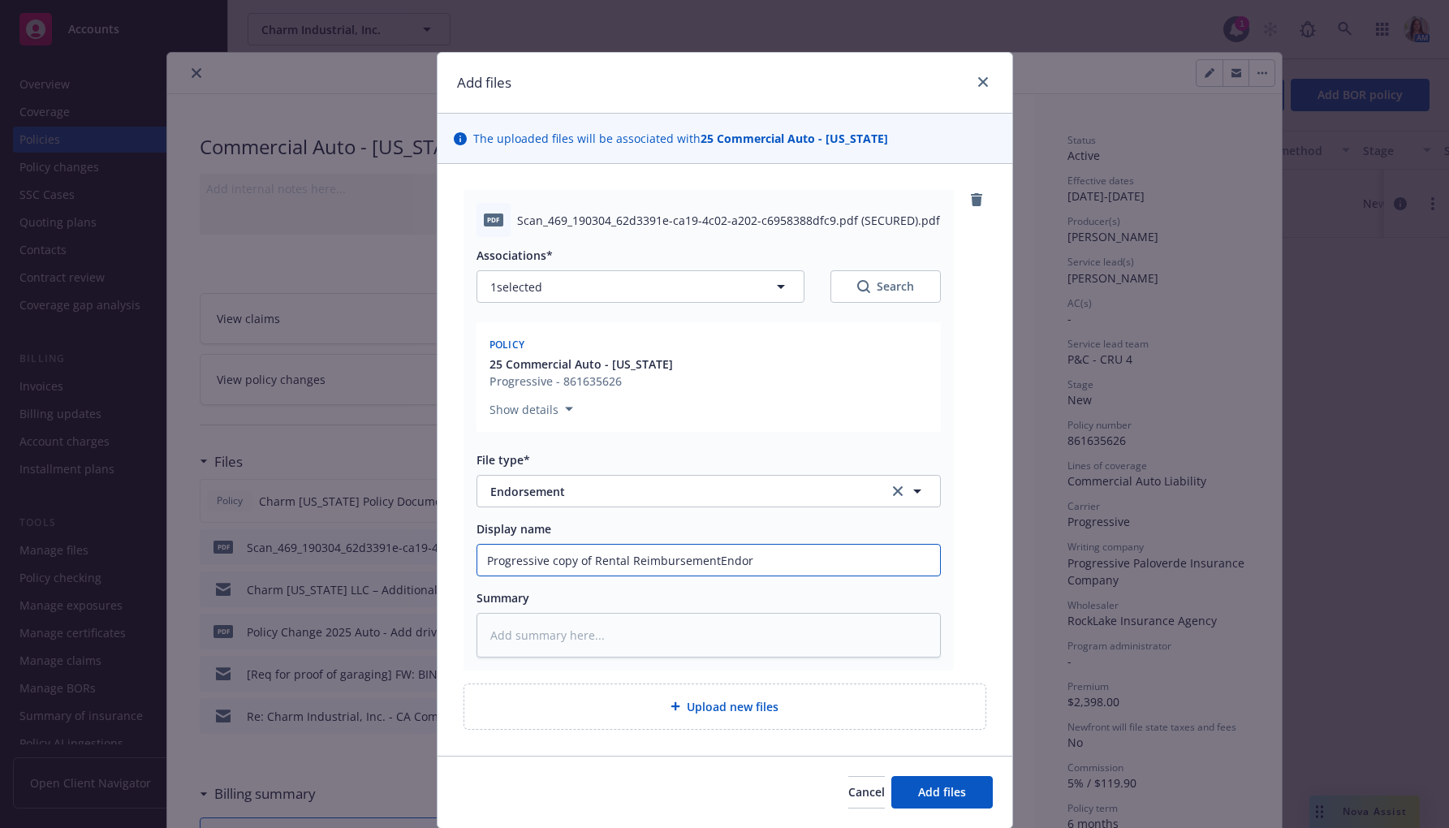
type input "Progressive copy of Rental ReimbursementEndors"
type textarea "x"
type input "Progressive copy of Rental ReimbursementEndorse"
type textarea "x"
type input "Progressive copy of Rental ReimbursementEndorsem"
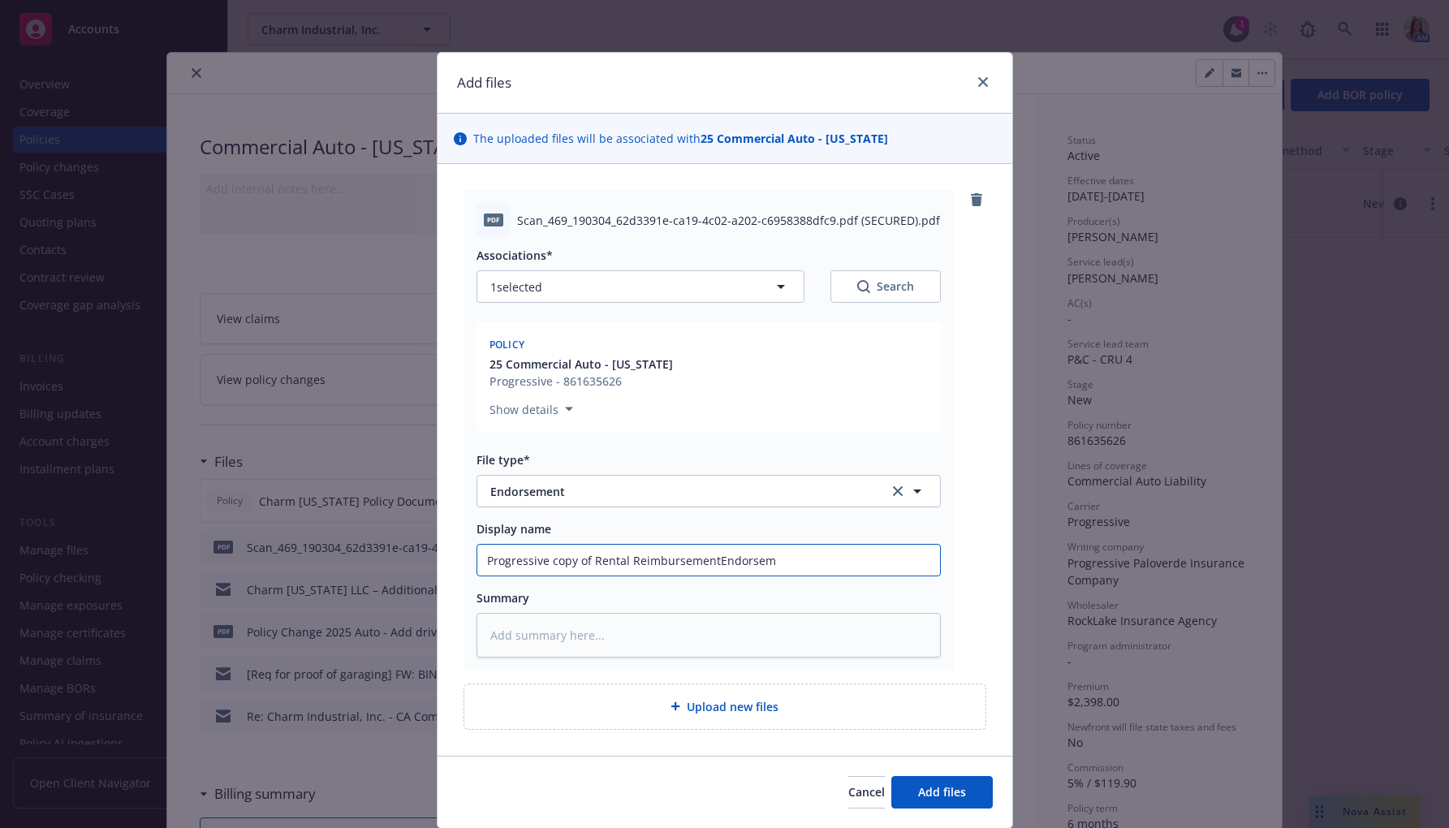
type textarea "x"
type input "Progressive copy of Rental ReimbursementEndorseme"
type textarea "x"
type input "Progressive copy of Rental ReimbursementEndorsemen"
type textarea "x"
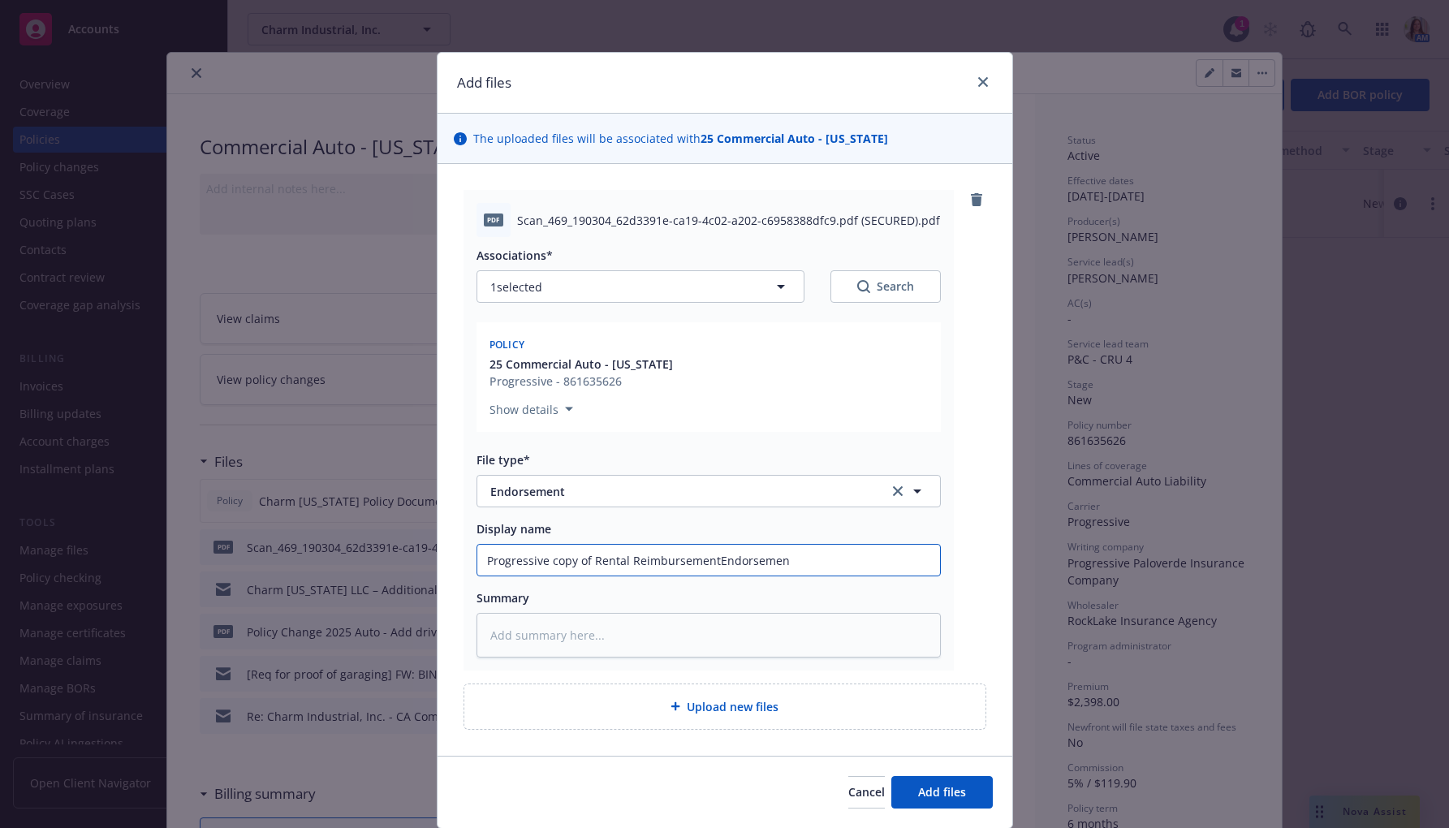
type input "Progressive copy of Rental ReimbursementEndorsement"
click at [714, 557] on input "Progressive copy of Rental ReimbursementEndorsement" at bounding box center [708, 560] width 463 height 31
type textarea "x"
type input "Progressive copy of Rental Reimbursement Endorsement"
click at [954, 785] on span "Add files" at bounding box center [942, 791] width 48 height 15
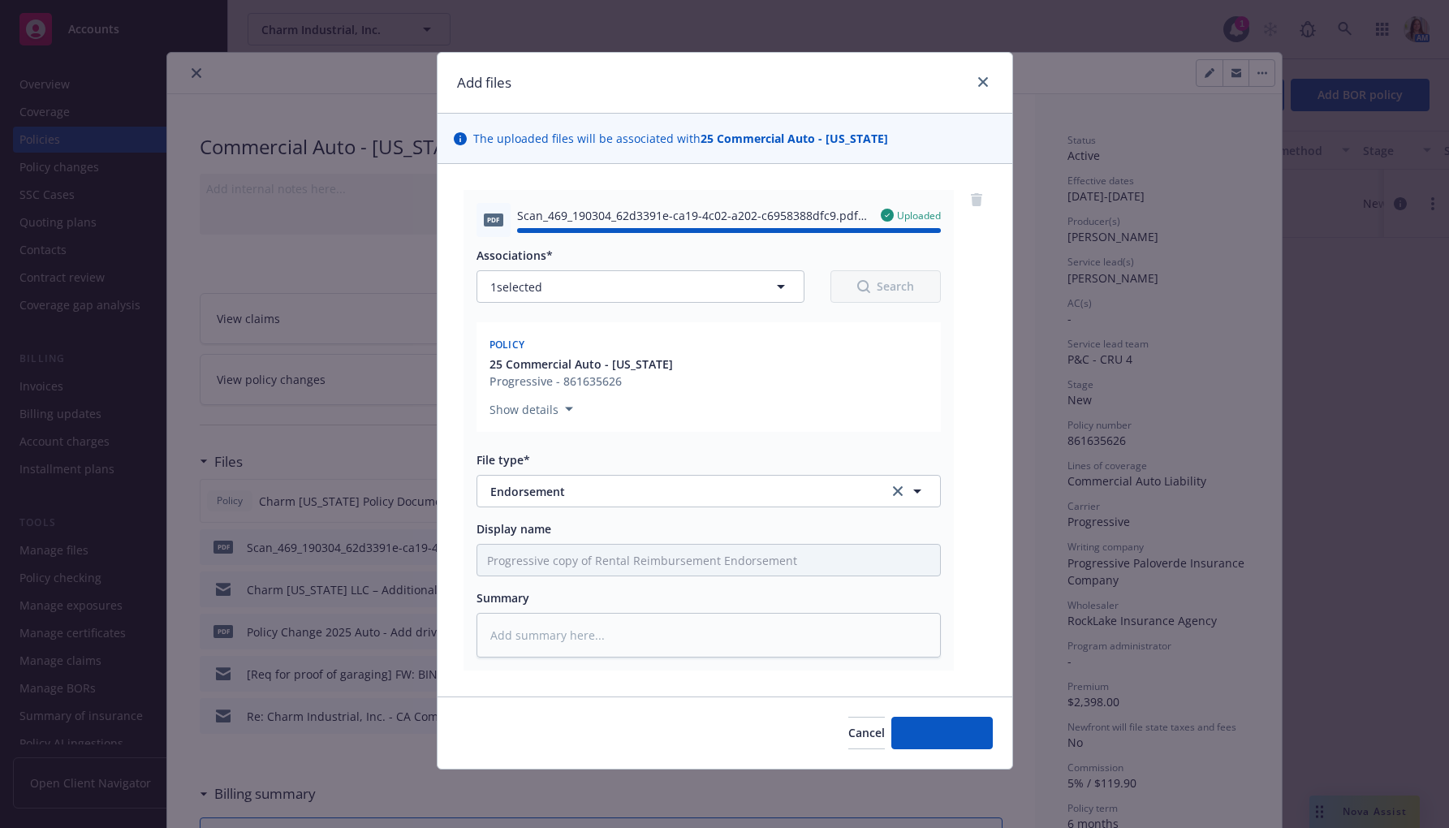
type textarea "x"
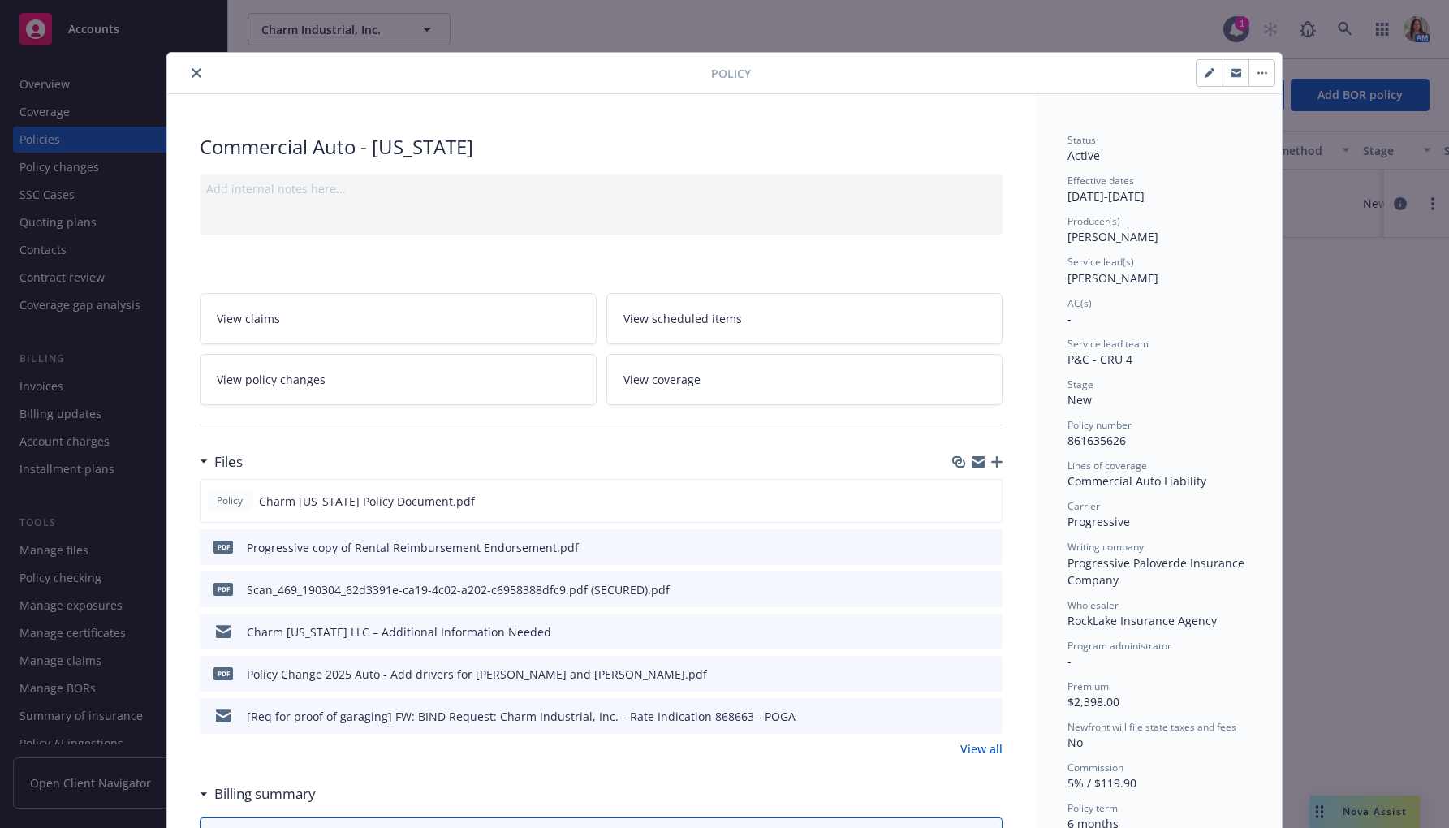
click at [196, 68] on icon "close" at bounding box center [197, 73] width 10 height 10
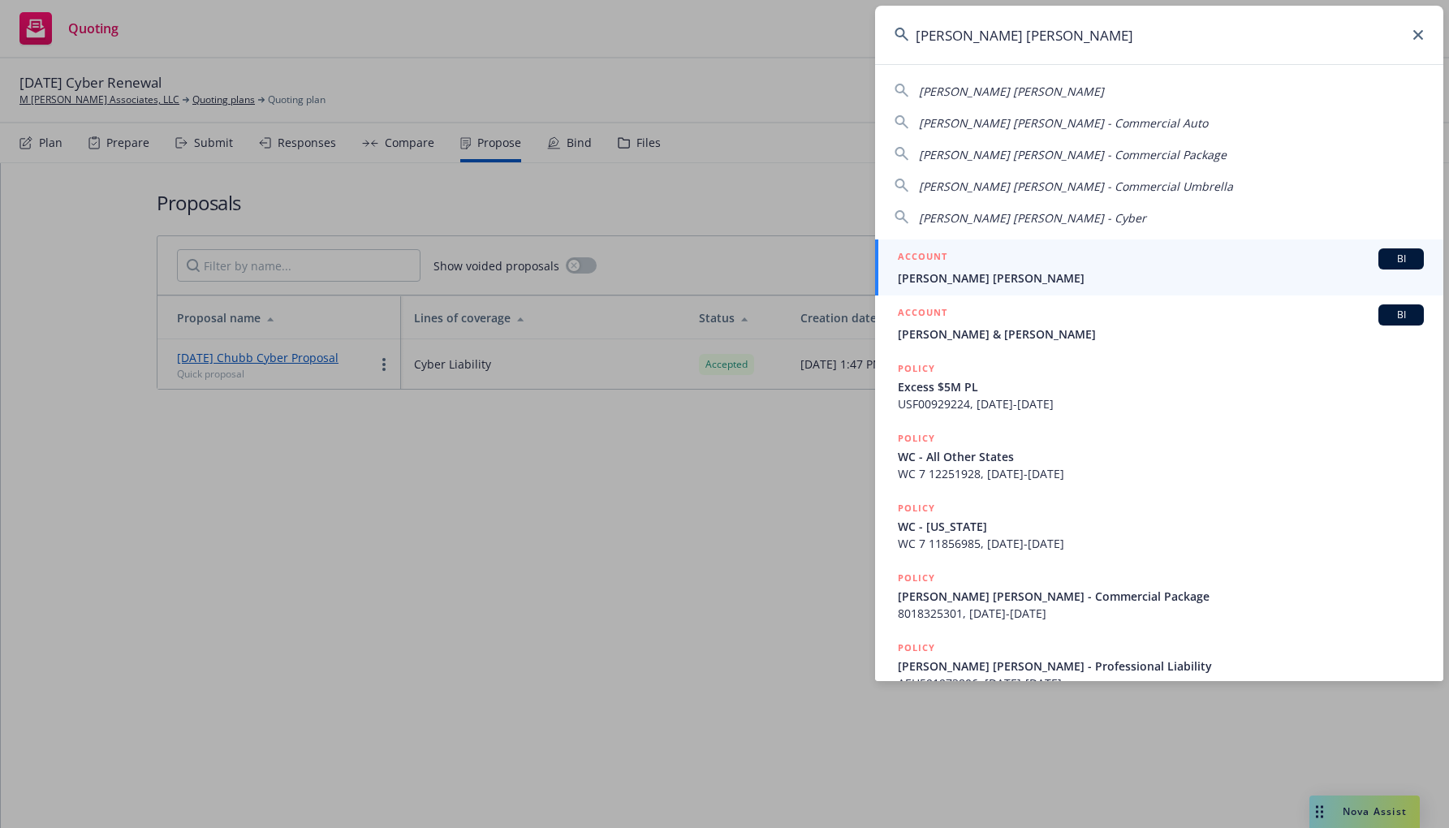
type input "steinberg hart"
click at [1107, 271] on span "[PERSON_NAME] [PERSON_NAME]" at bounding box center [1161, 278] width 526 height 17
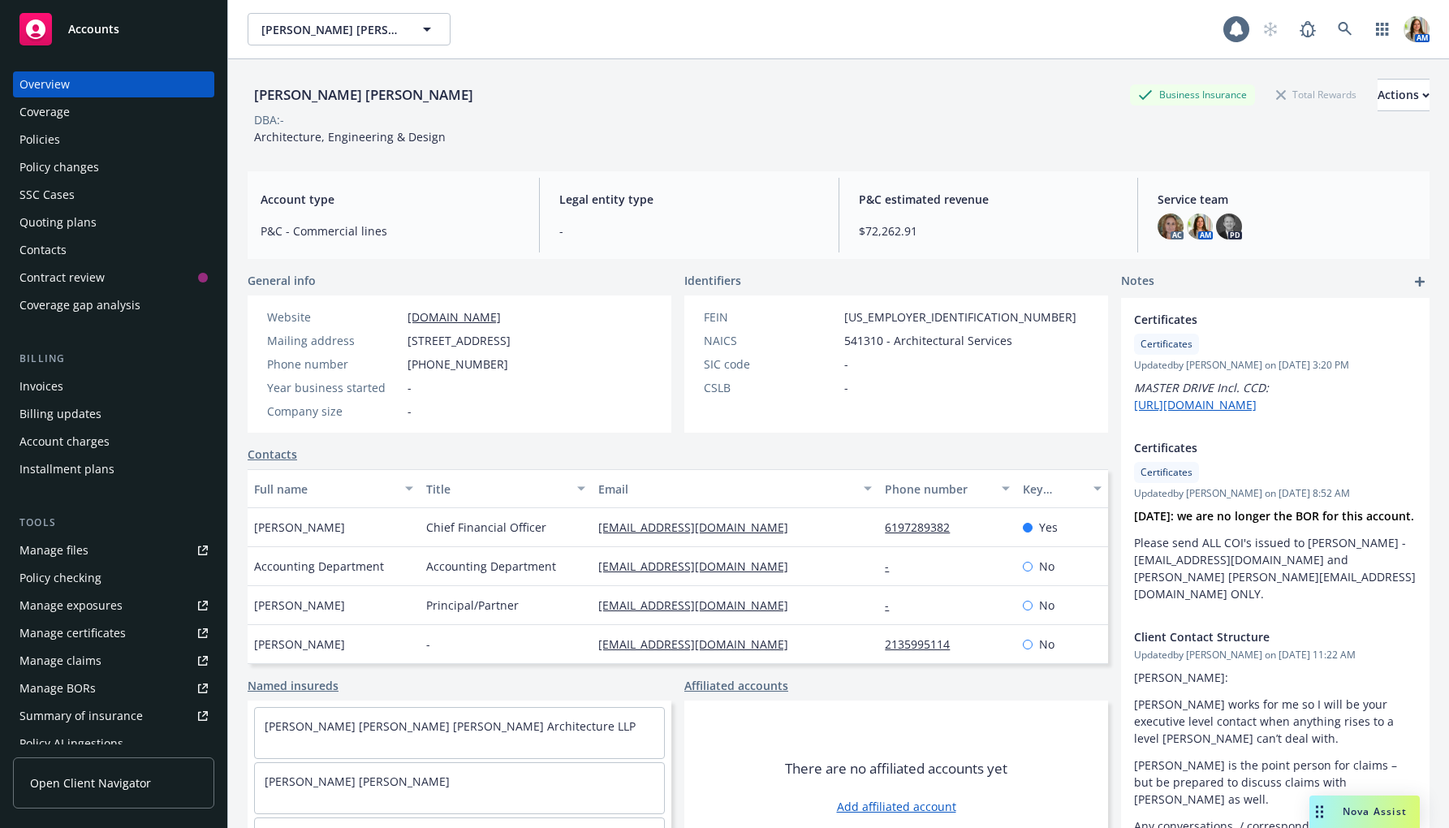
click at [100, 131] on div "Policies" at bounding box center [113, 140] width 188 height 26
